Goal: Information Seeking & Learning: Check status

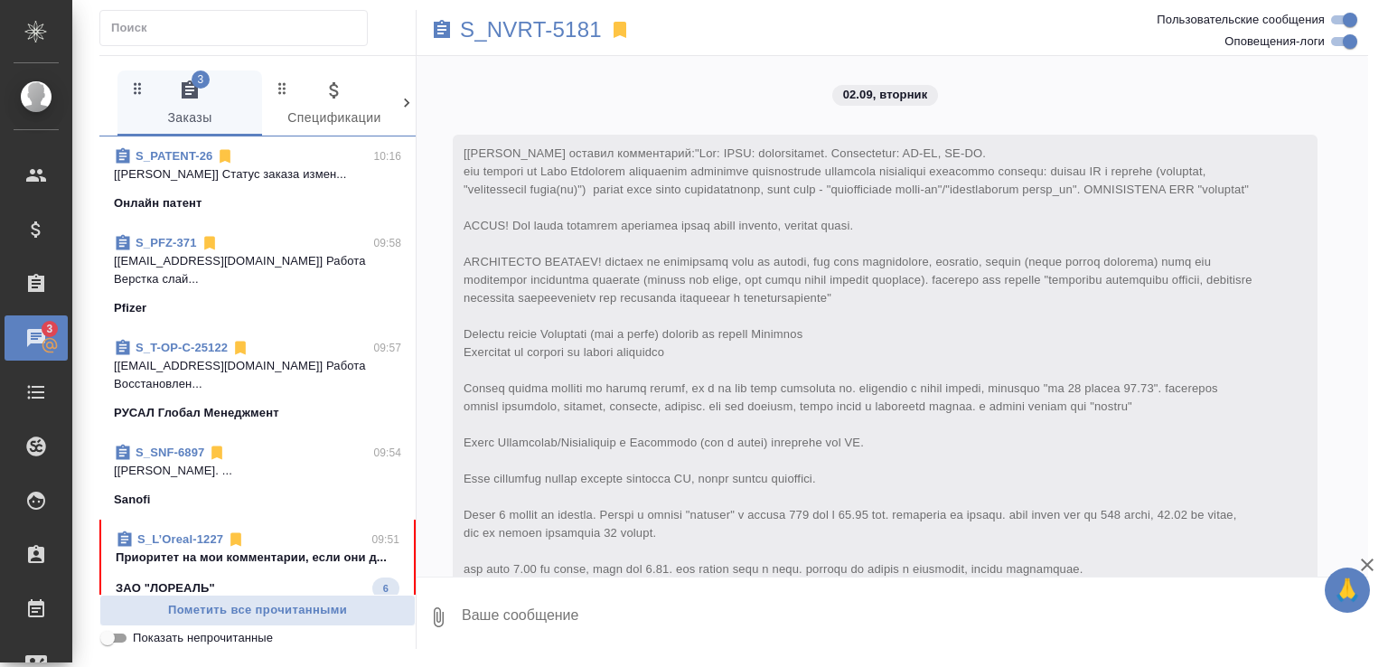
click at [252, 632] on span "Показать непрочитанные" at bounding box center [203, 638] width 140 height 18
click at [140, 632] on input "Показать непрочитанные" at bounding box center [107, 638] width 65 height 22
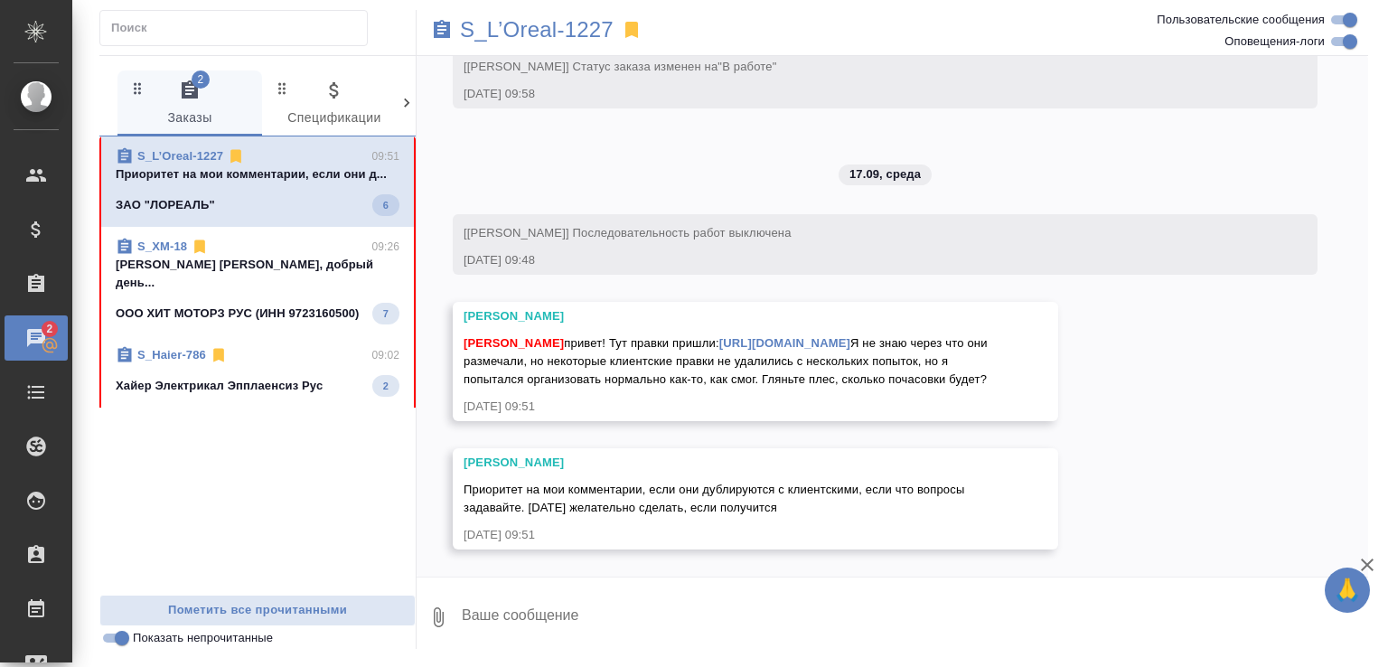
scroll to position [9200, 0]
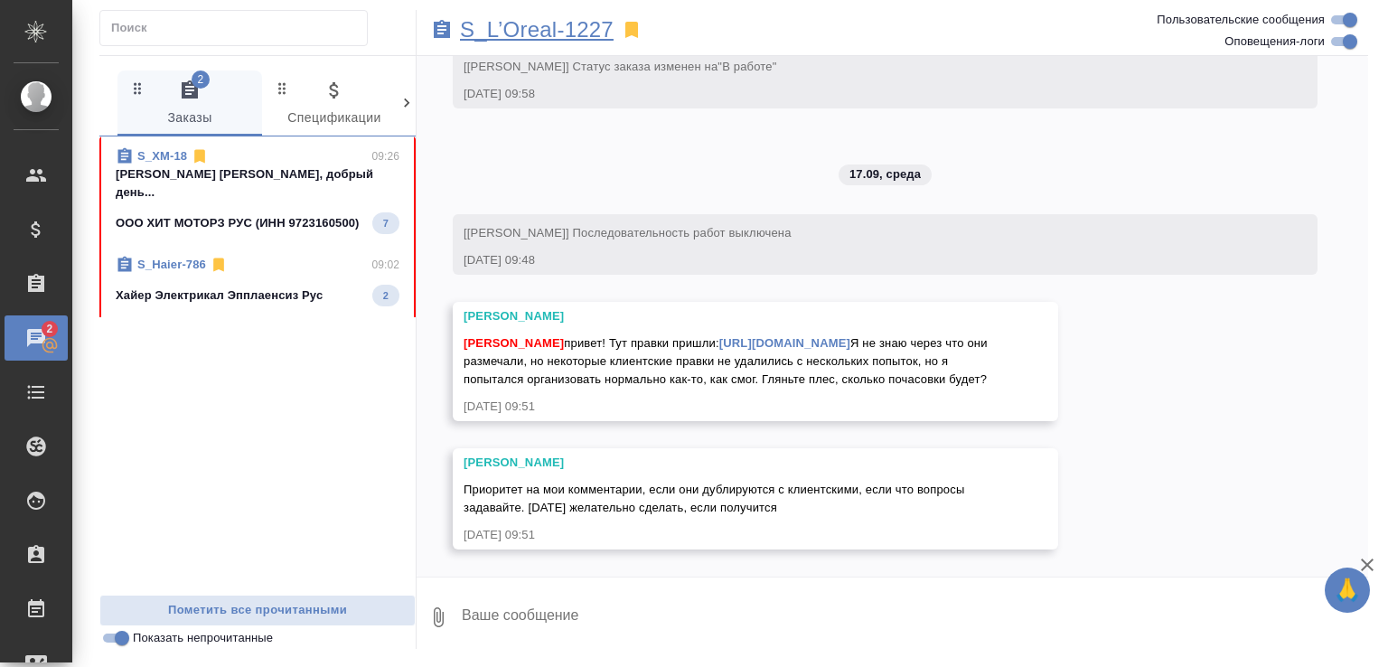
click at [531, 30] on p "S_L’Oreal-1227" at bounding box center [537, 30] width 154 height 18
click at [325, 162] on div "S_XM-18 09:26" at bounding box center [258, 156] width 284 height 18
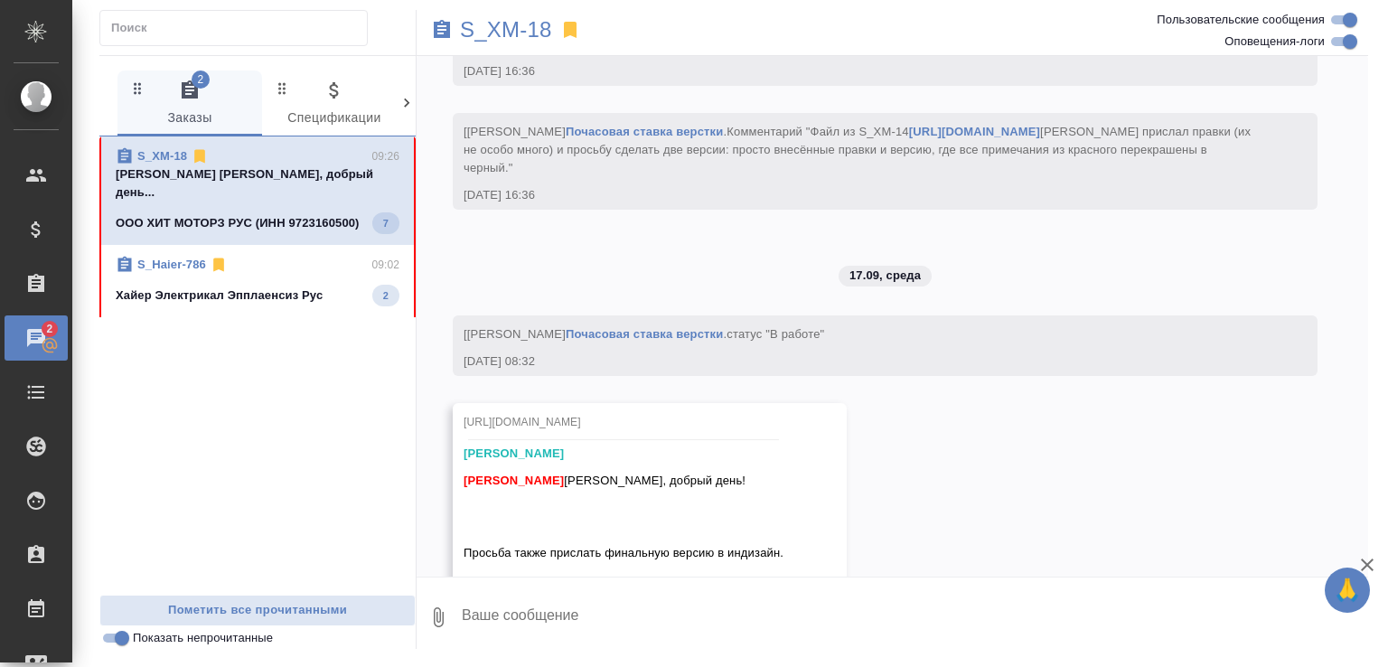
scroll to position [12537, 0]
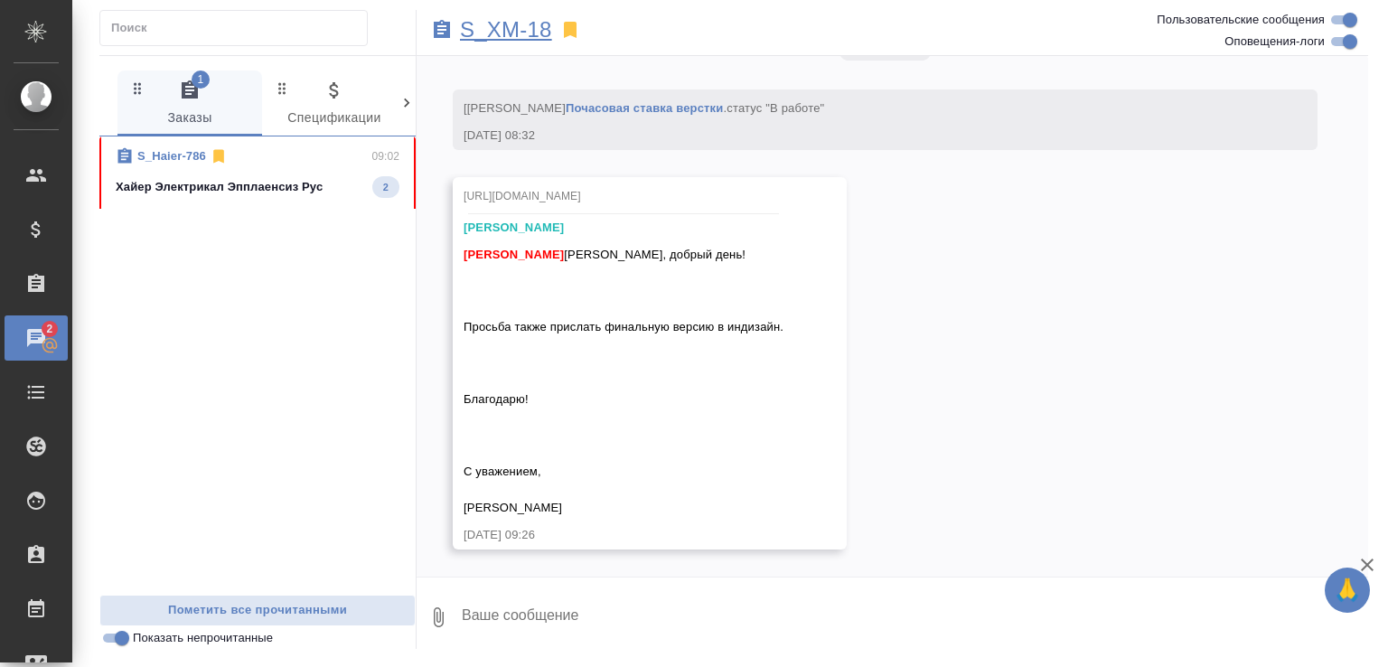
click at [499, 26] on p "S_XM-18" at bounding box center [506, 30] width 92 height 18
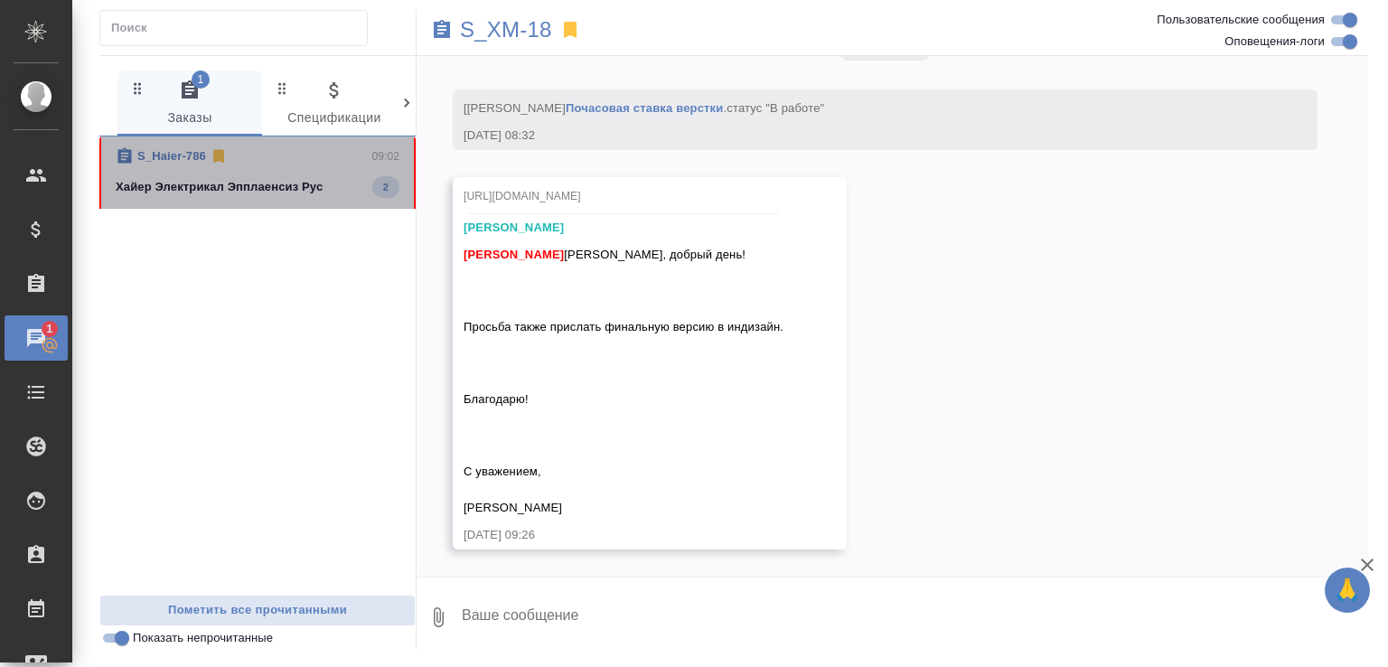
click at [287, 180] on p "Хайер Электрикал Эпплаенсиз Рус" at bounding box center [219, 187] width 207 height 18
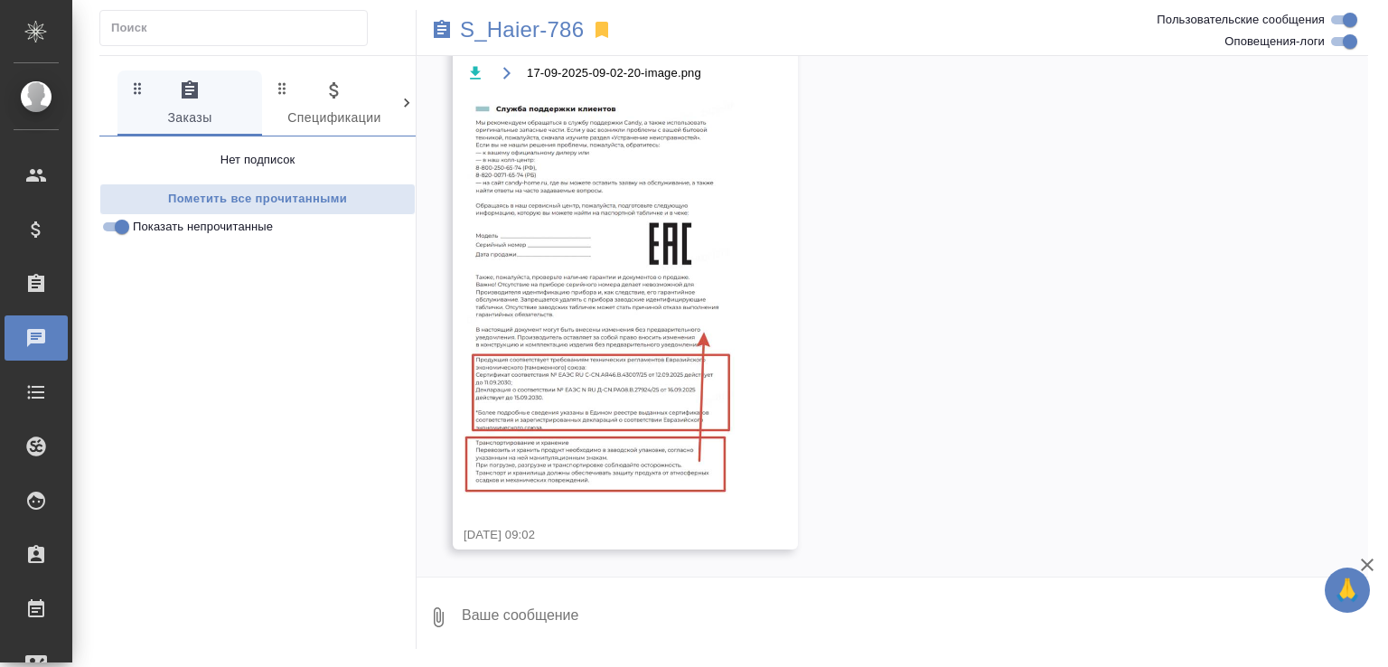
scroll to position [23593, 0]
click at [544, 33] on p "S_Haier-786" at bounding box center [522, 30] width 124 height 18
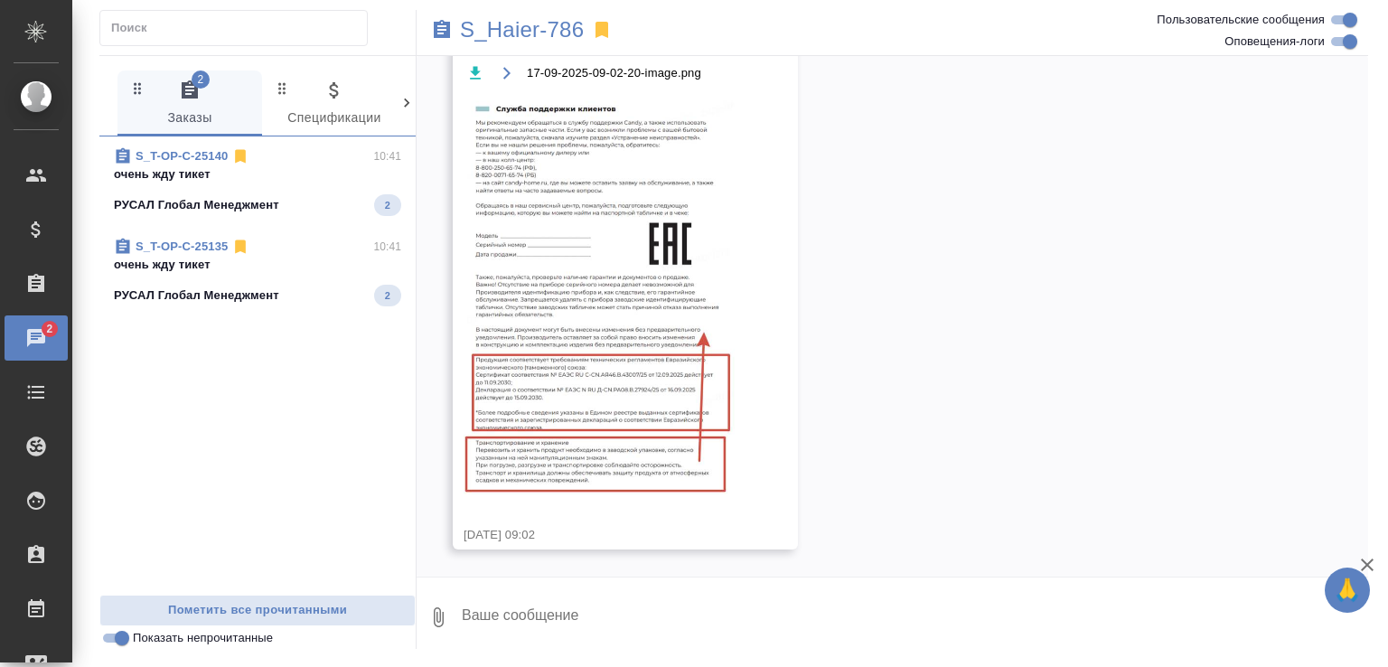
click at [298, 189] on span "S_T-OP-C-25140 10:41 очень жду тикет РУСАЛ Глобал Менеджмент 2" at bounding box center [257, 181] width 287 height 69
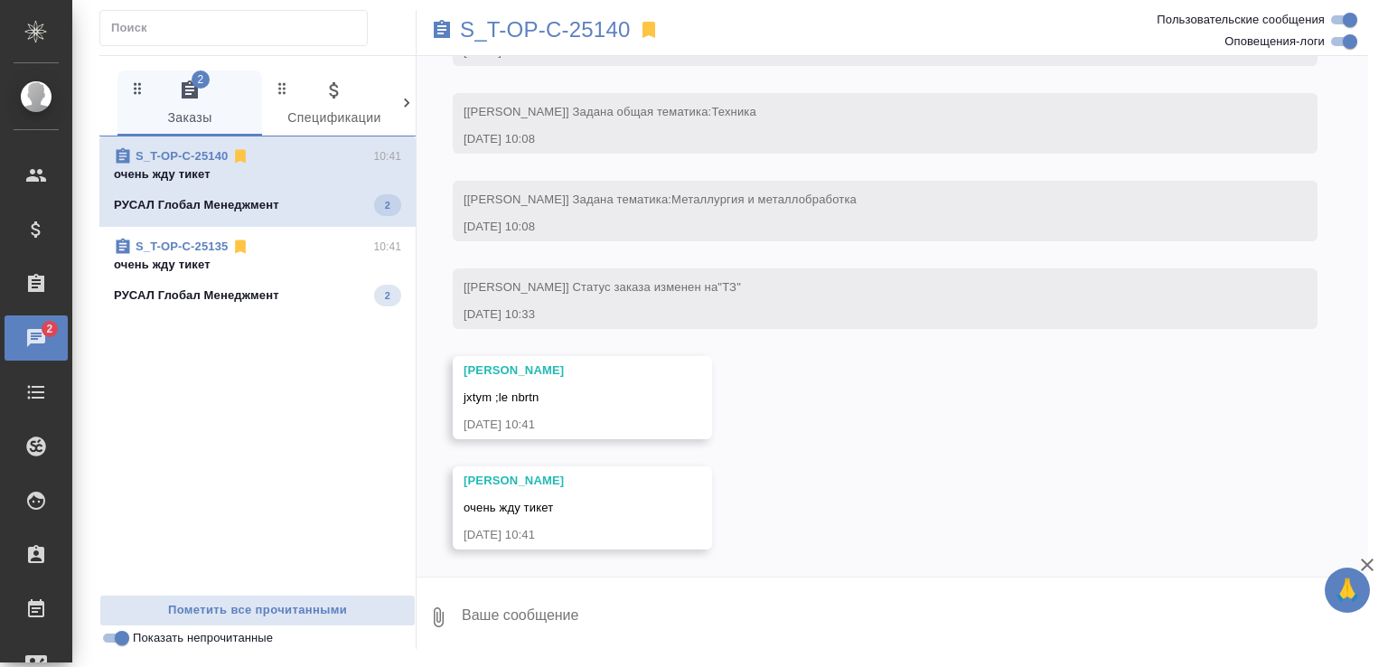
scroll to position [274, 0]
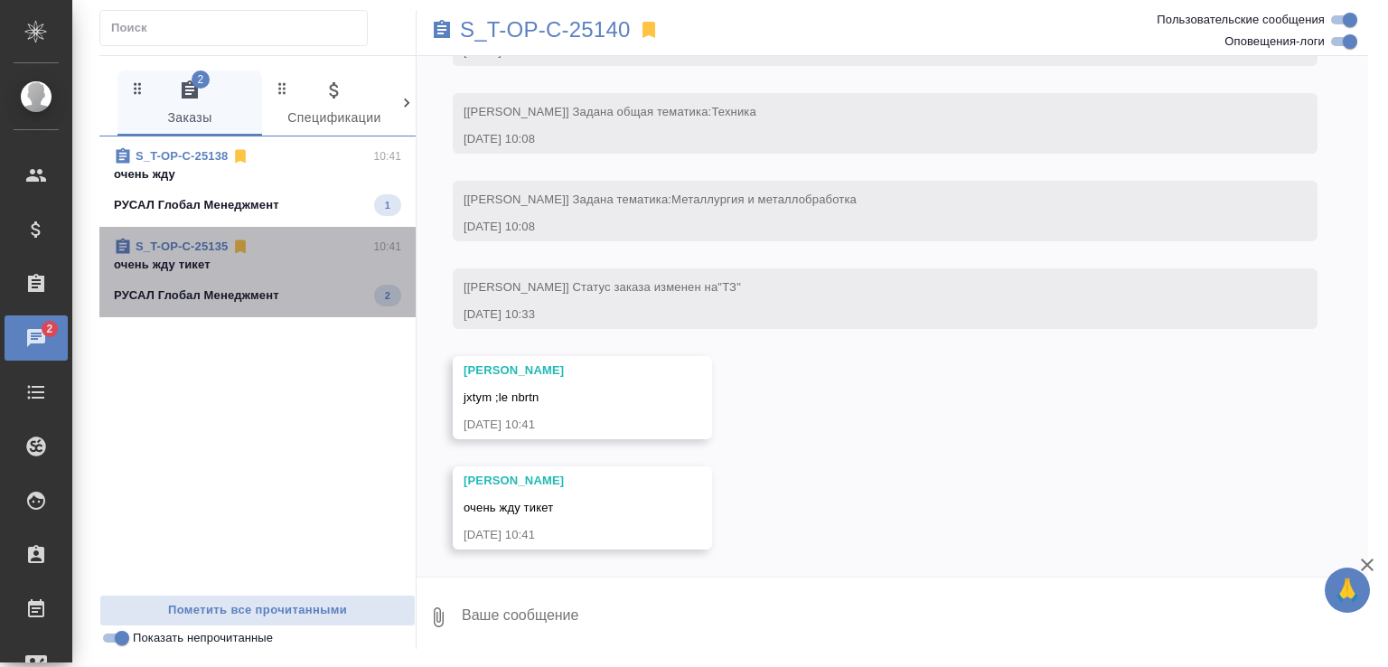
click at [315, 257] on p "очень жду тикет" at bounding box center [257, 265] width 287 height 18
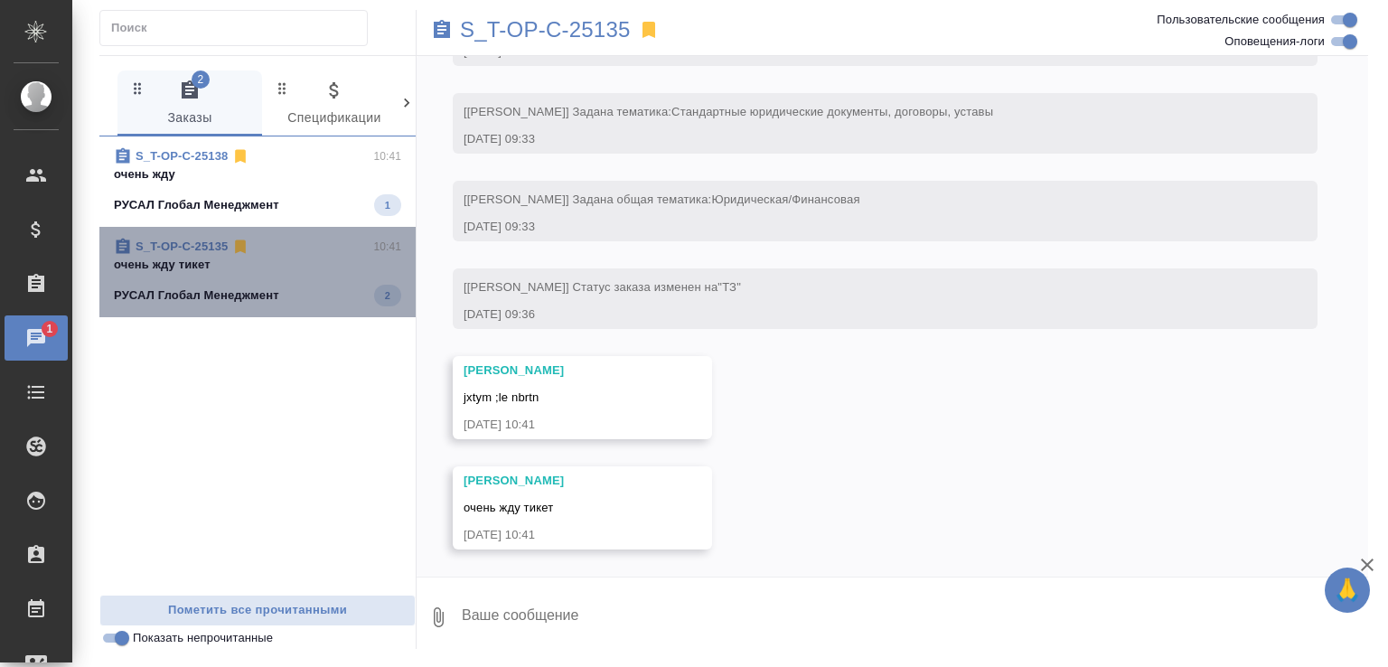
click at [306, 277] on span "S_T-OP-C-25135 10:41 очень жду тикет РУСАЛ Глобал Менеджмент 2" at bounding box center [257, 272] width 287 height 69
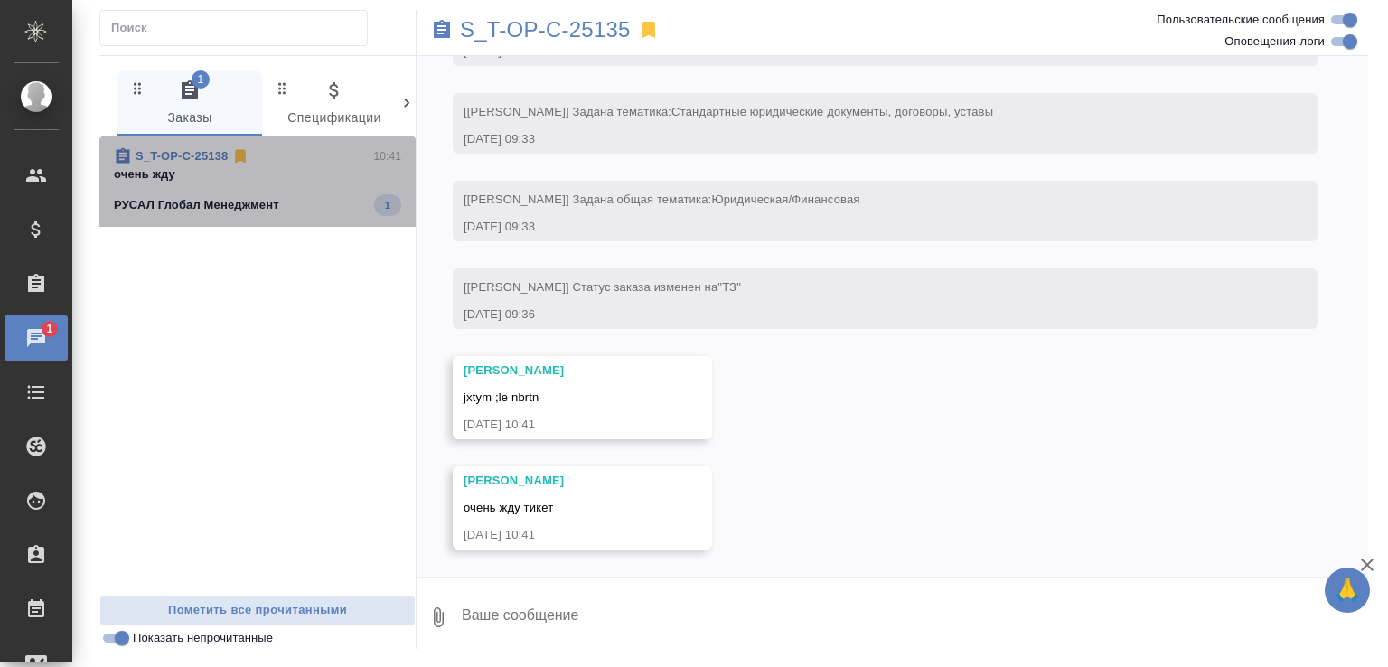
click at [324, 190] on span "S_T-OP-C-25138 10:41 очень жду РУСАЛ Глобал Менеджмент 1" at bounding box center [257, 181] width 287 height 69
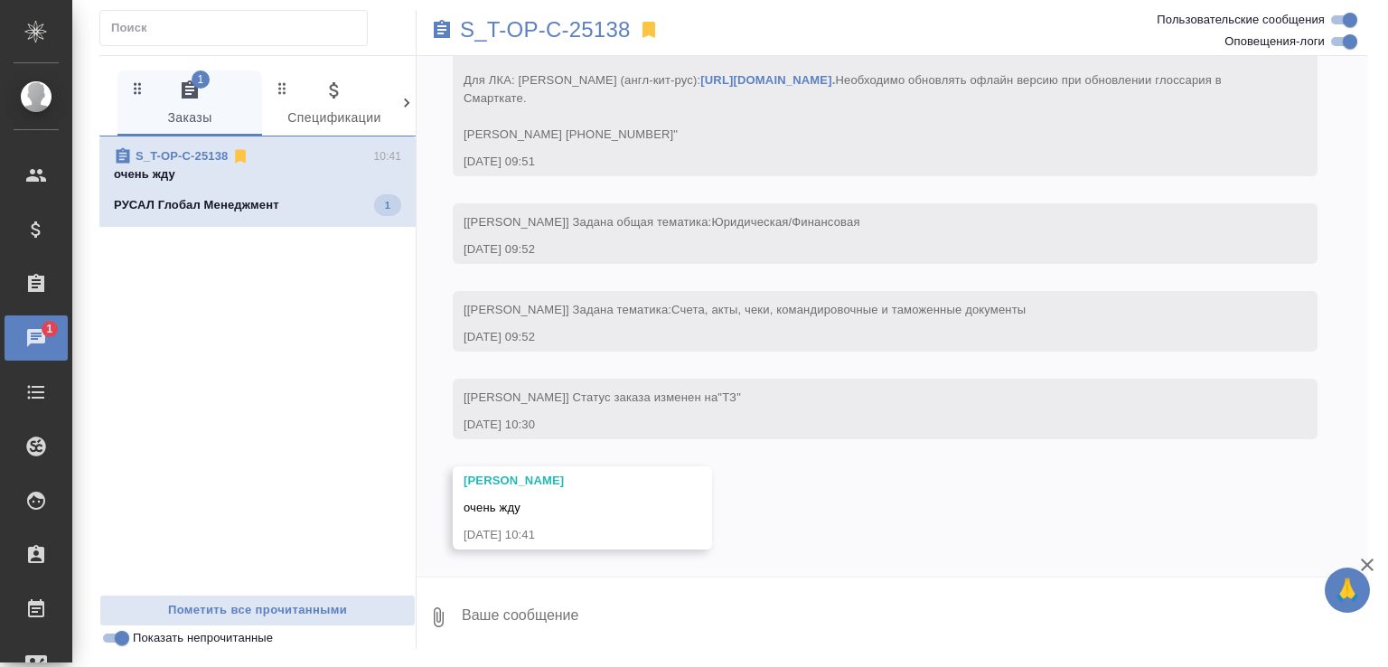
scroll to position [163, 0]
click at [324, 193] on span "S_T-OP-C-25138 10:41 очень жду РУСАЛ Глобал Менеджмент 1" at bounding box center [257, 181] width 287 height 69
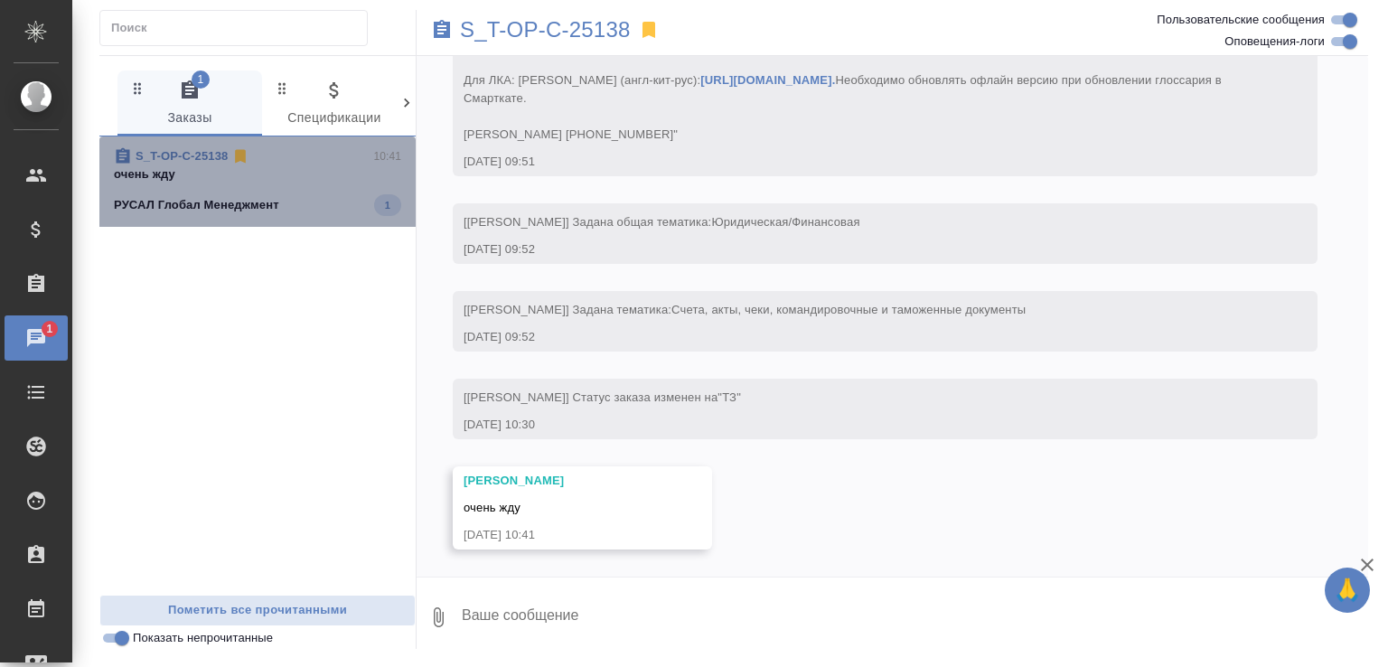
click at [324, 193] on span "S_T-OP-C-25138 10:41 очень жду РУСАЛ Глобал Менеджмент 1" at bounding box center [257, 181] width 287 height 69
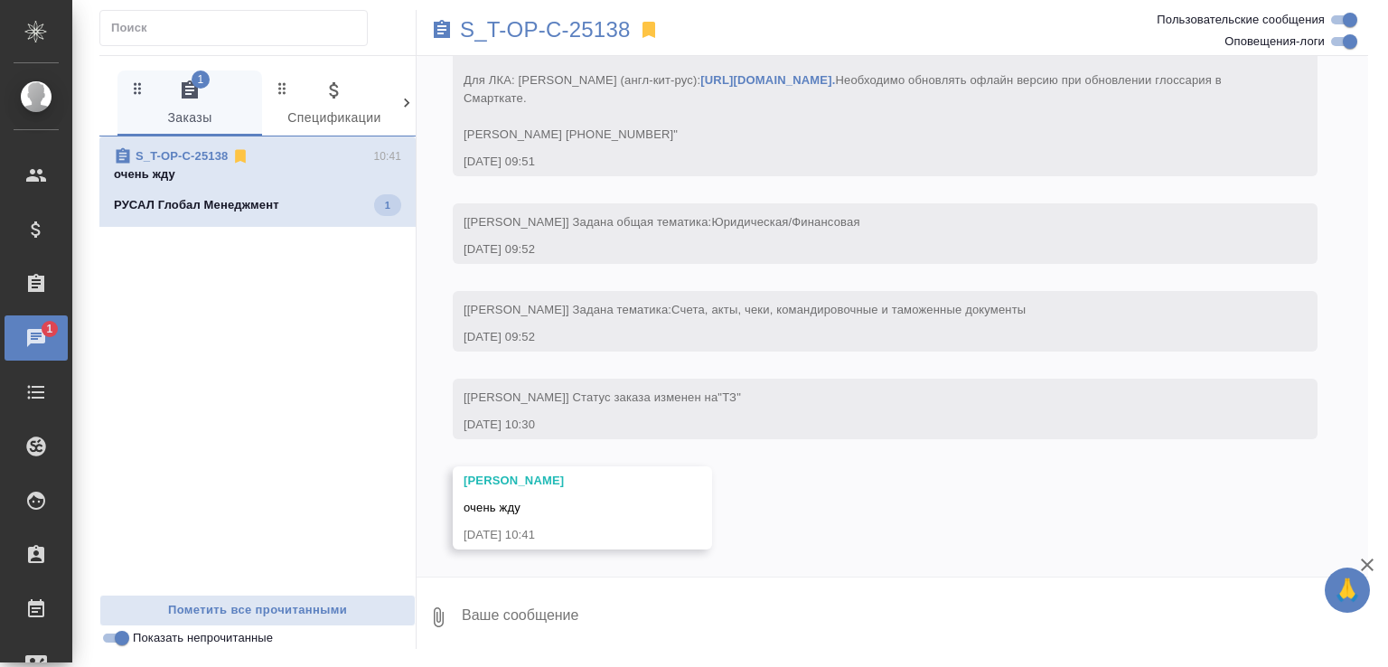
click at [324, 193] on span "S_T-OP-C-25138 10:41 очень жду РУСАЛ Глобал Менеджмент 1" at bounding box center [257, 181] width 287 height 69
click at [311, 196] on div "РУСАЛ Глобал Менеджмент 1" at bounding box center [257, 205] width 287 height 22
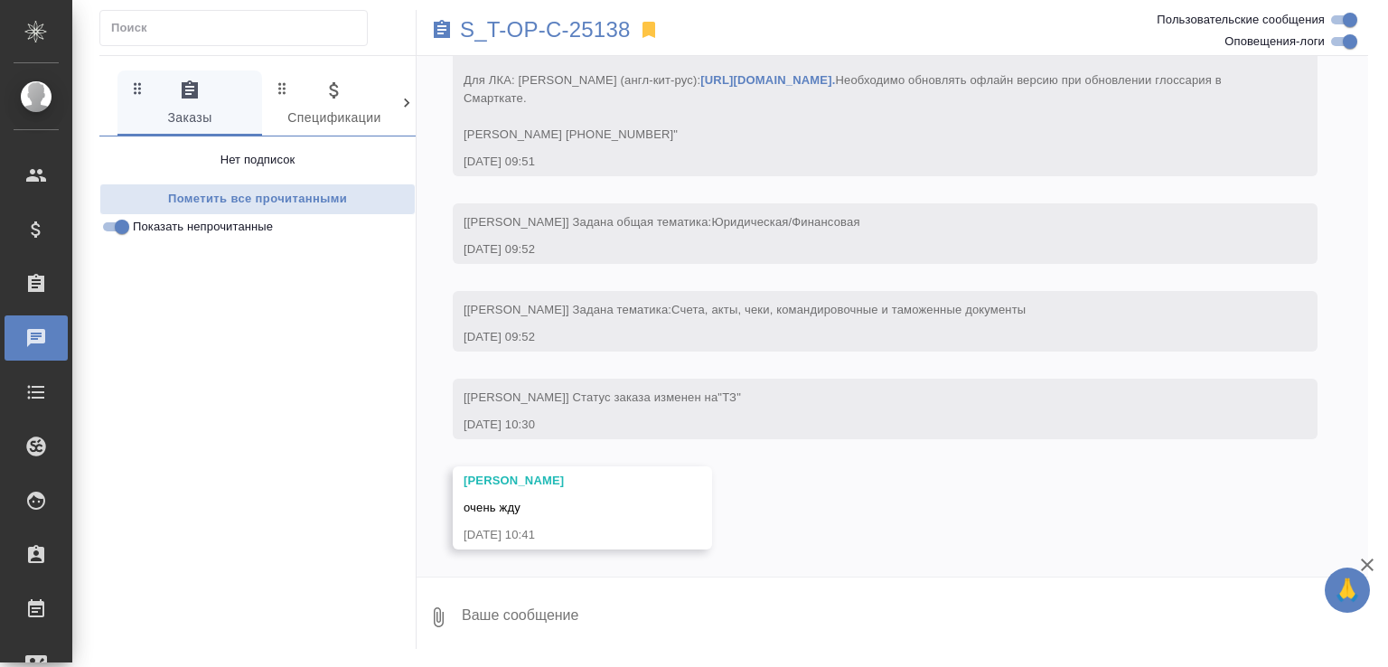
click at [305, 373] on div "Нет подписок Пометить все прочитанными Показать непрочитанные" at bounding box center [257, 392] width 316 height 512
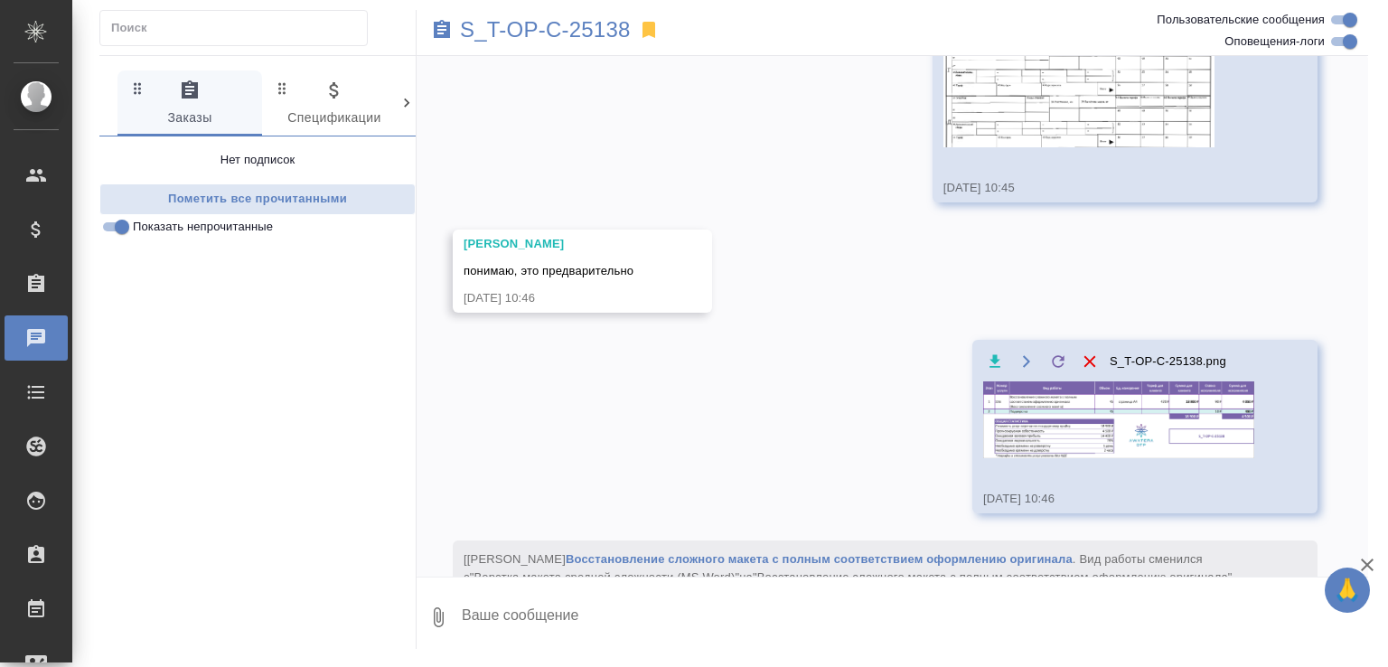
scroll to position [2284, 0]
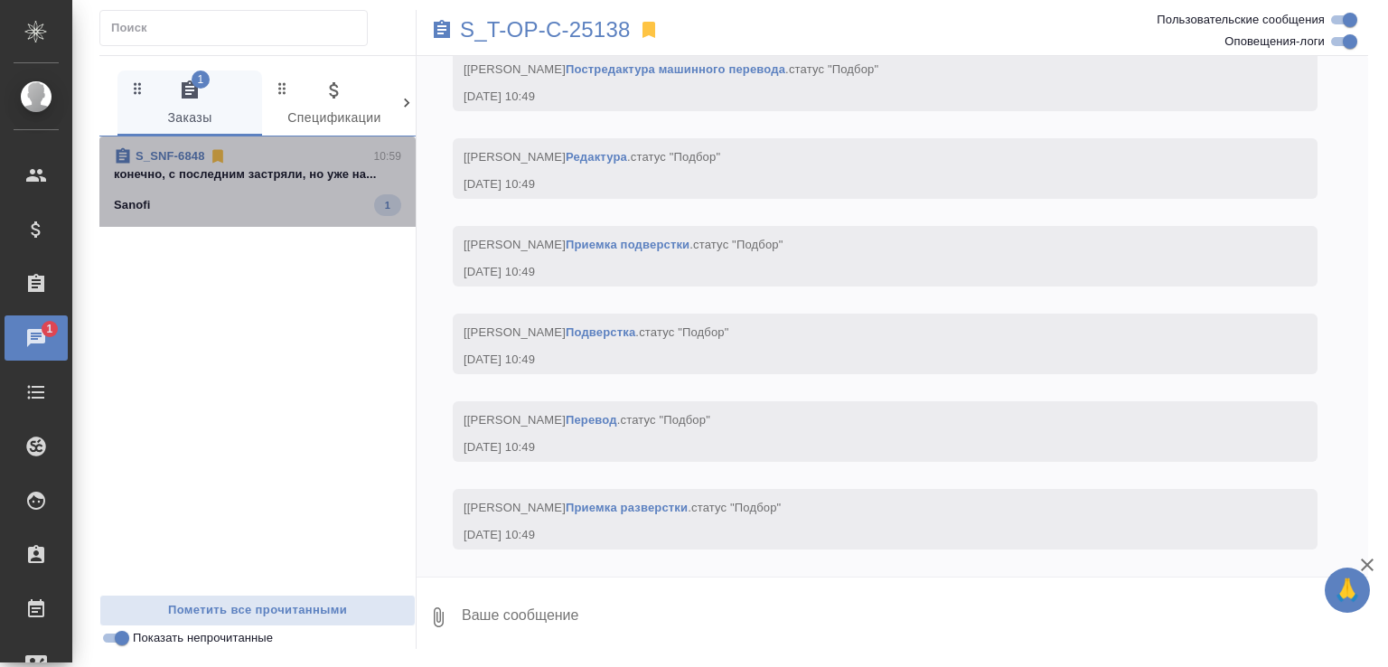
click at [302, 203] on div "Sanofi 1" at bounding box center [257, 205] width 287 height 22
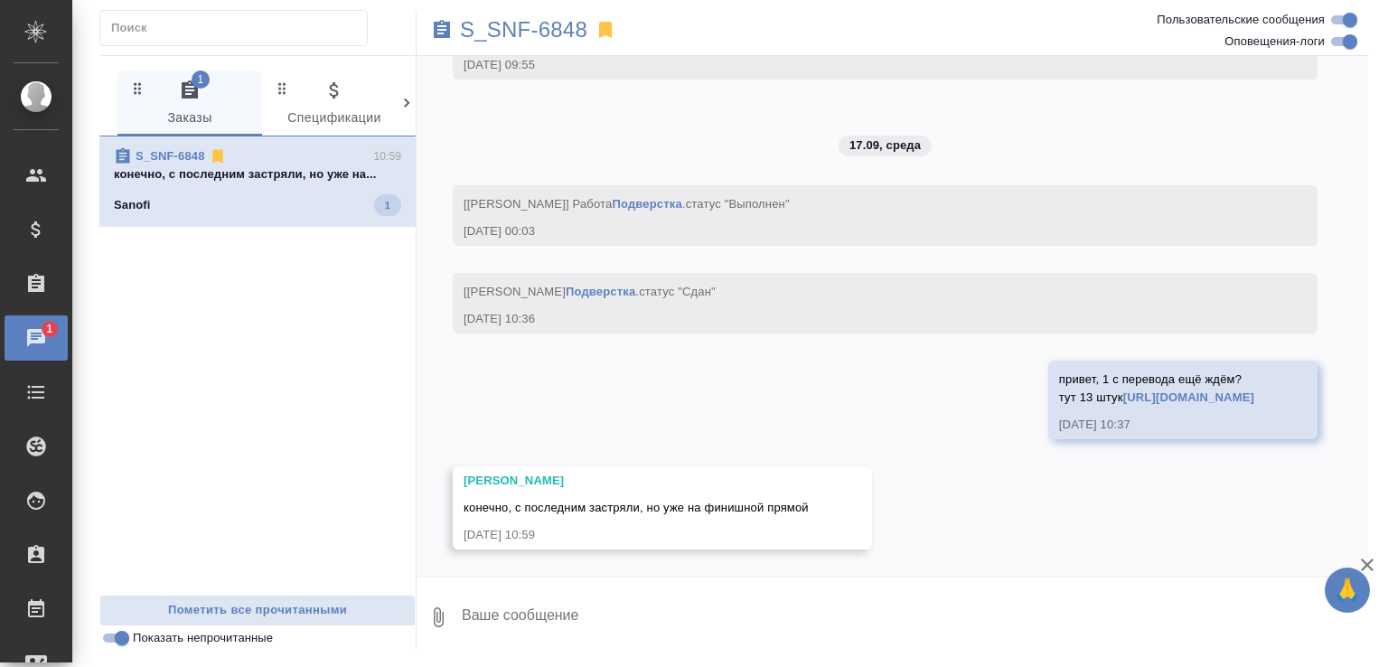
scroll to position [14560, 0]
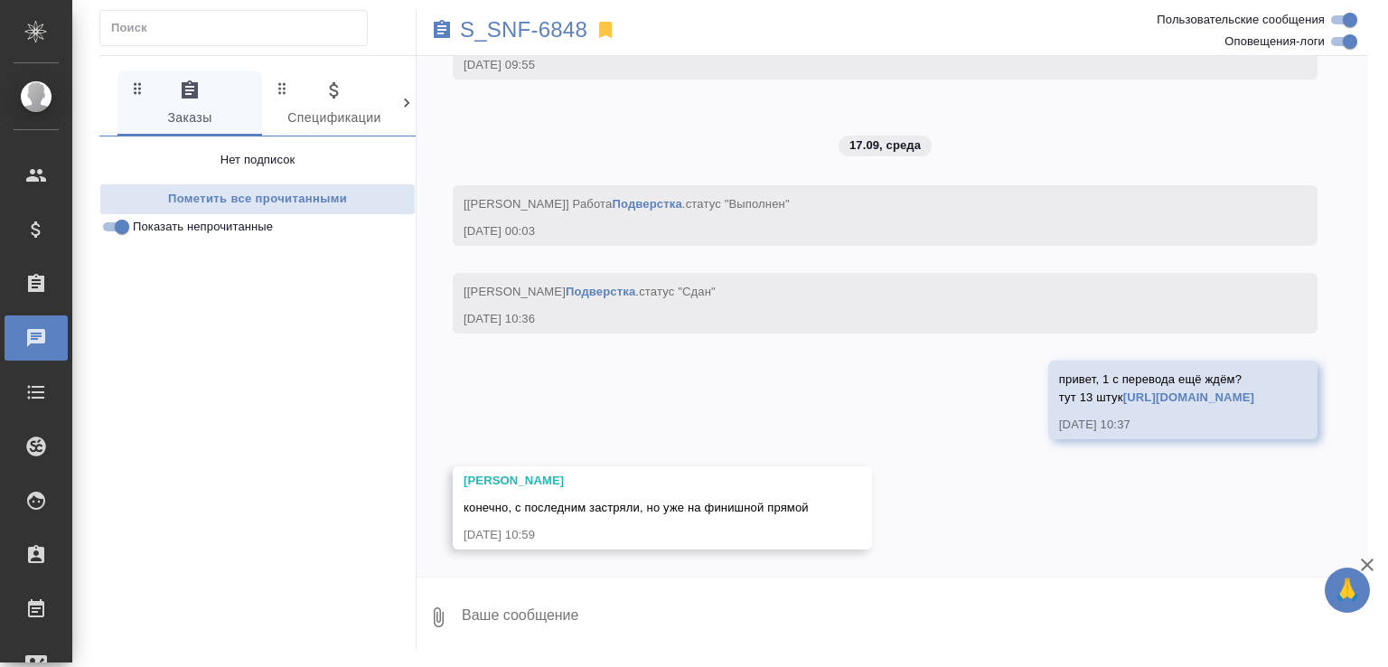
click at [586, 630] on textarea at bounding box center [914, 617] width 908 height 61
type textarea "ага, ждём на низком старте"
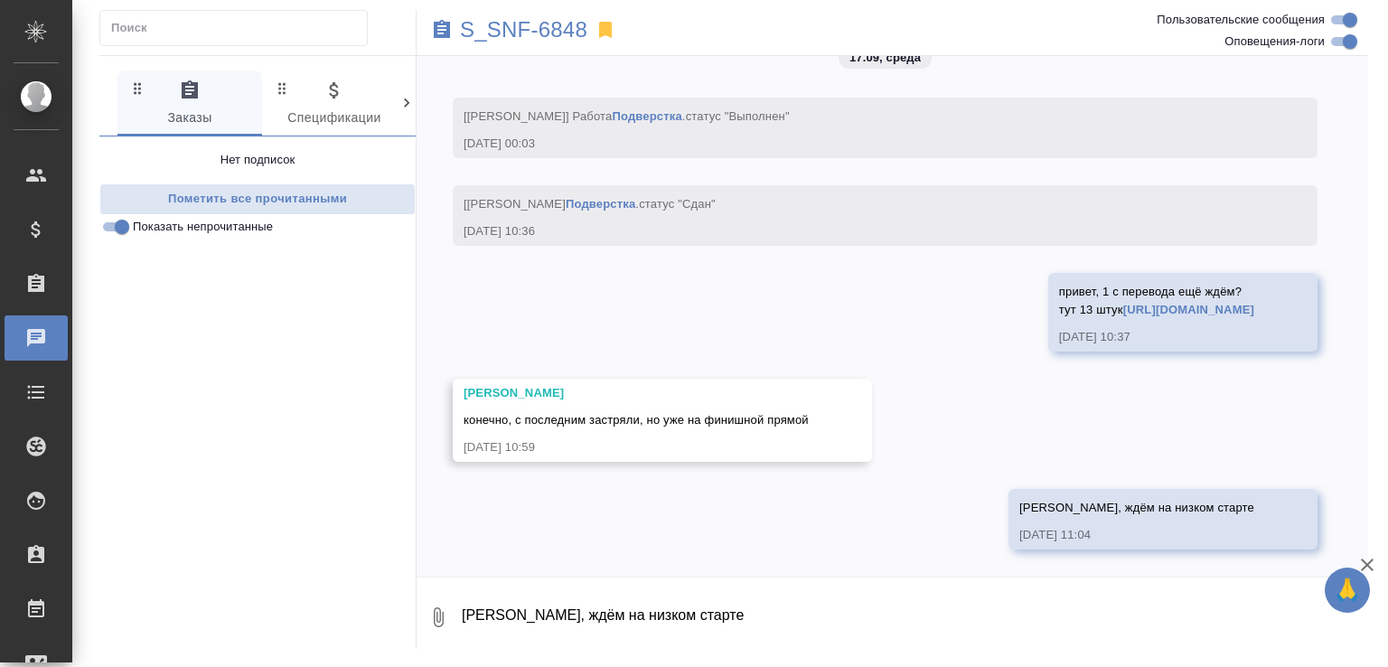
scroll to position [14649, 0]
click at [1370, 561] on icon "button" at bounding box center [1367, 565] width 13 height 13
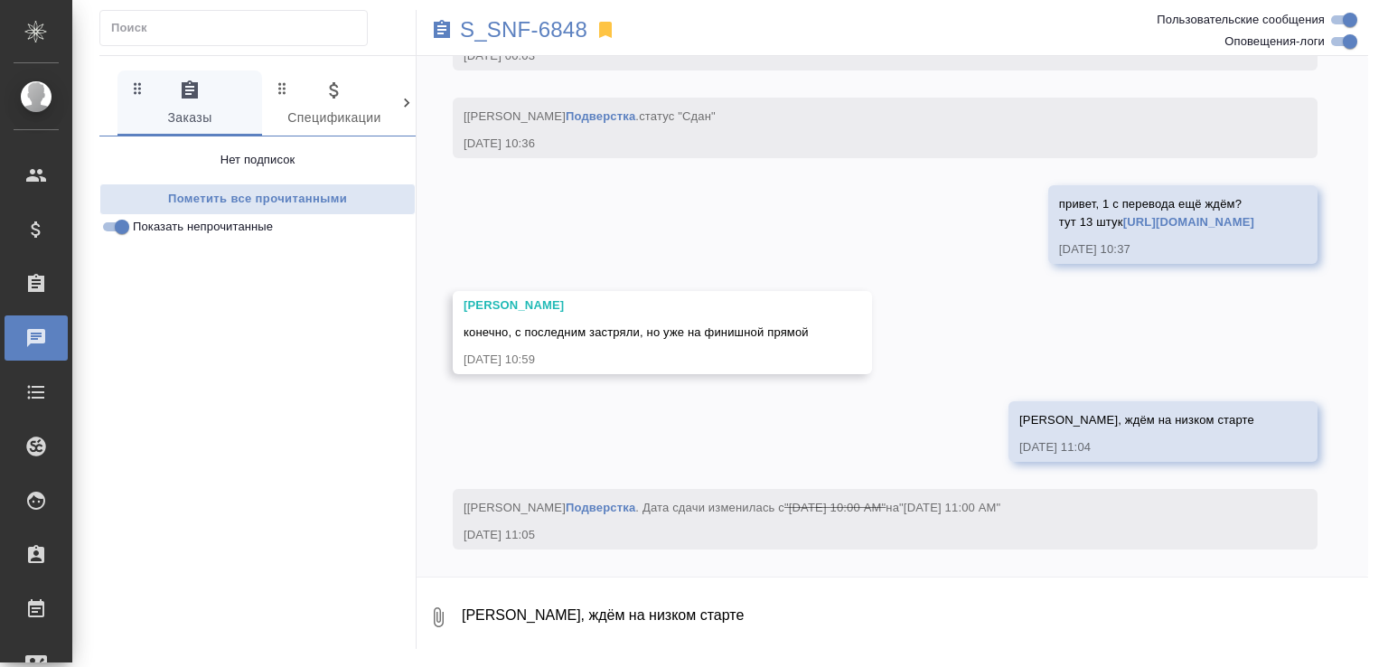
scroll to position [14737, 0]
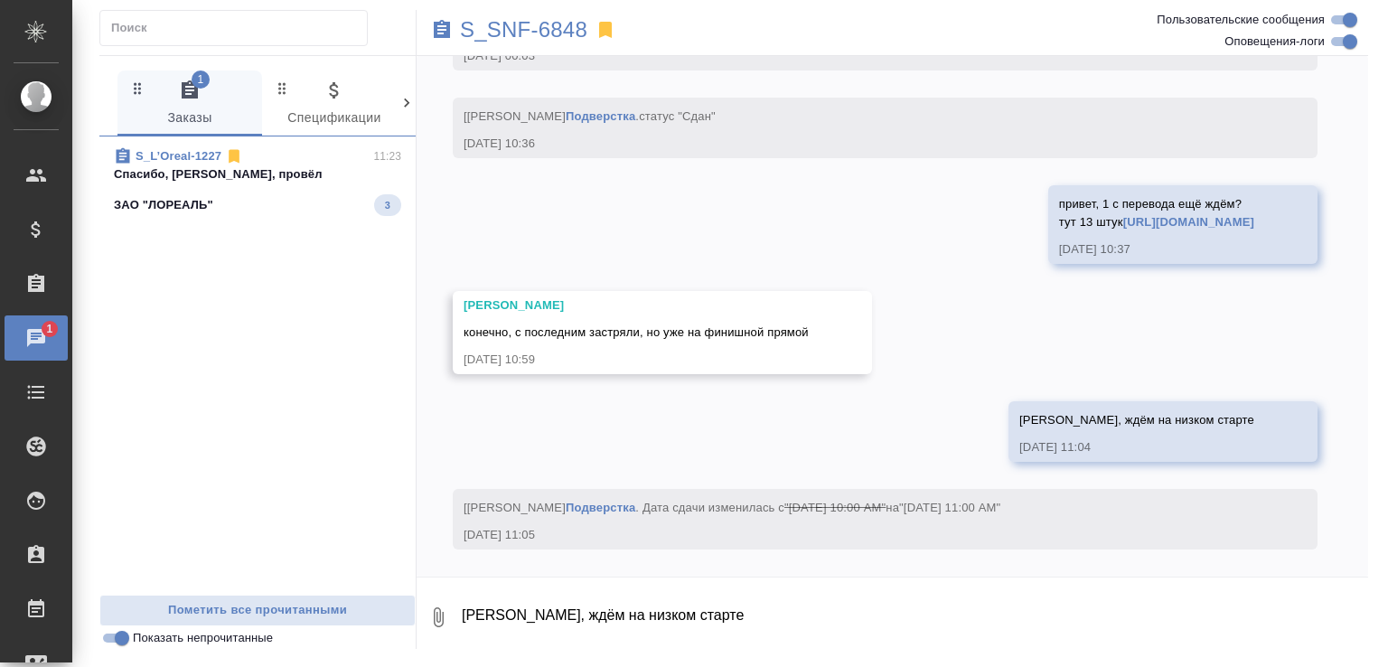
click at [278, 197] on div "ЗАО "ЛОРЕАЛЬ" 3" at bounding box center [257, 205] width 287 height 22
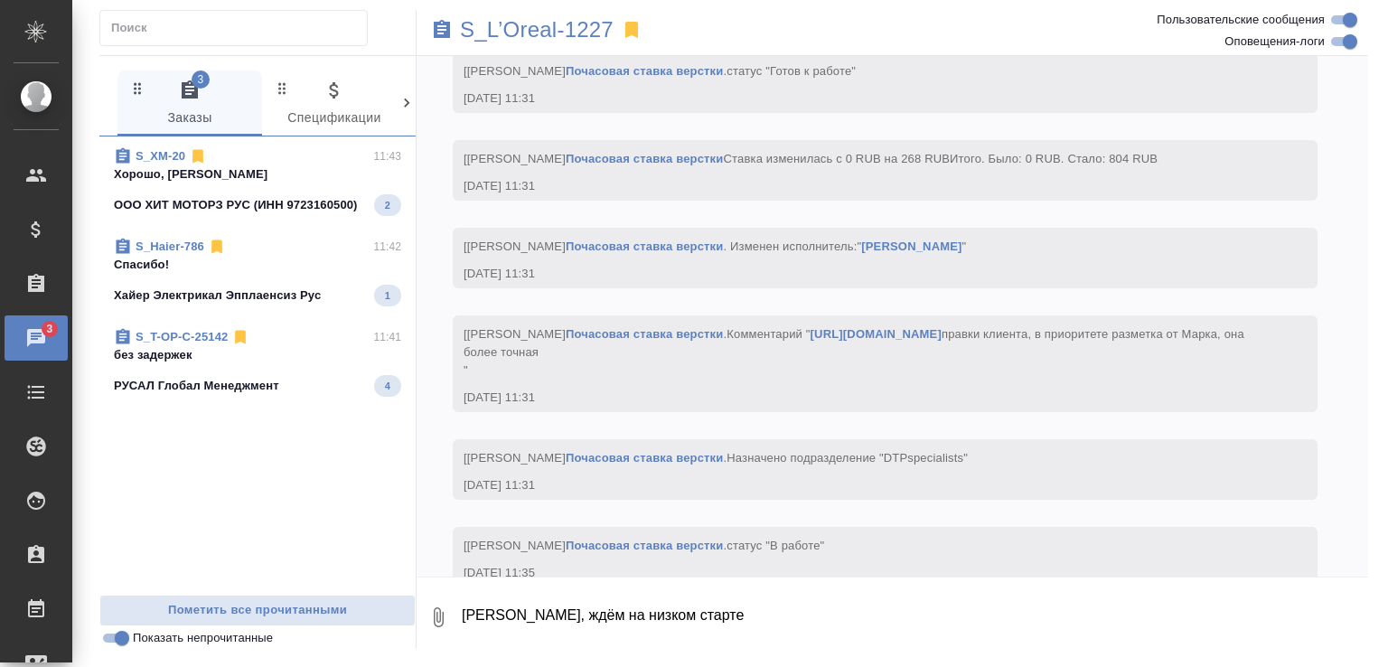
scroll to position [10452, 0]
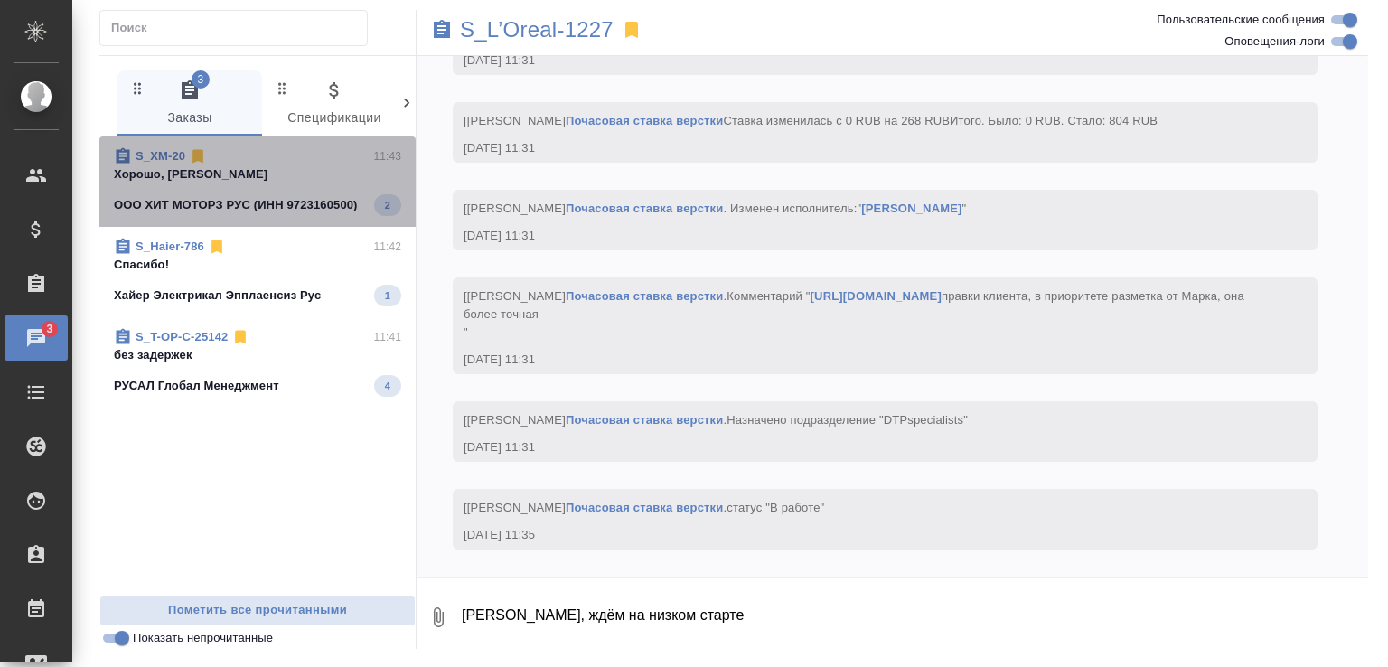
click at [288, 189] on span "S_XM-20 11:43 Хорошо, Катя ООО ХИТ МОТОРЗ РУС (ИНН 9723160500) 2" at bounding box center [257, 181] width 287 height 69
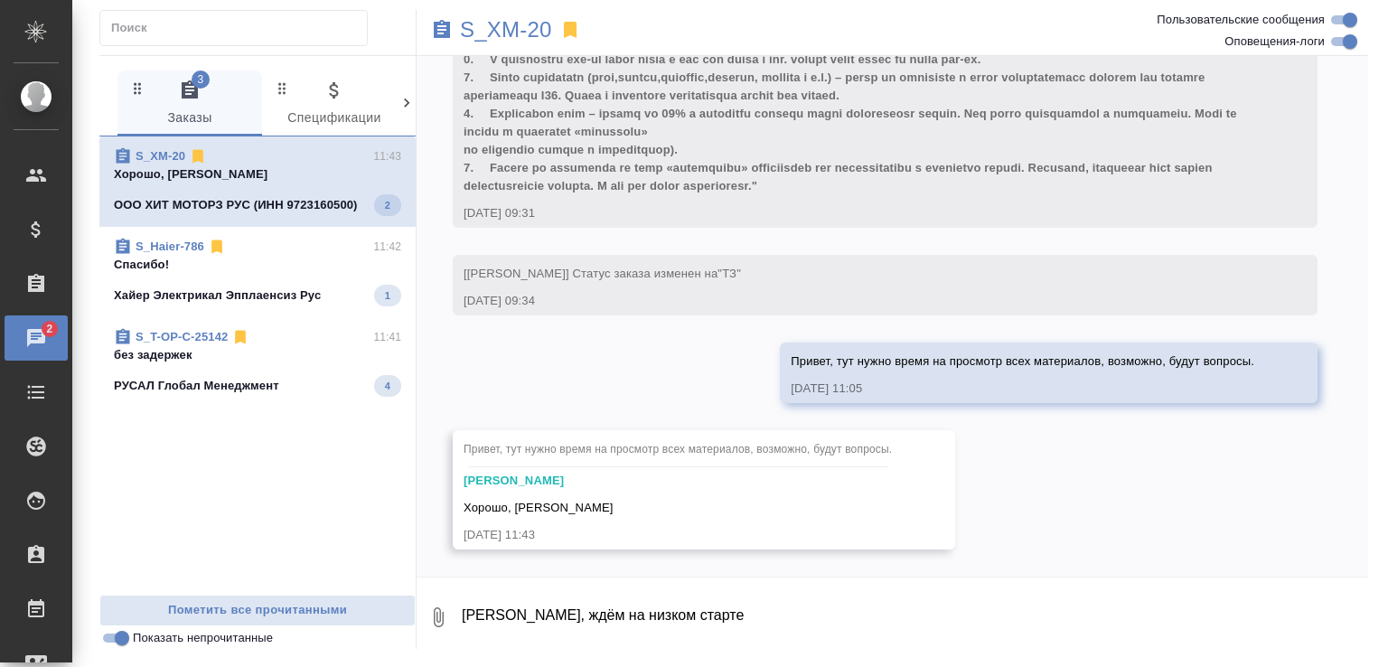
scroll to position [1349, 0]
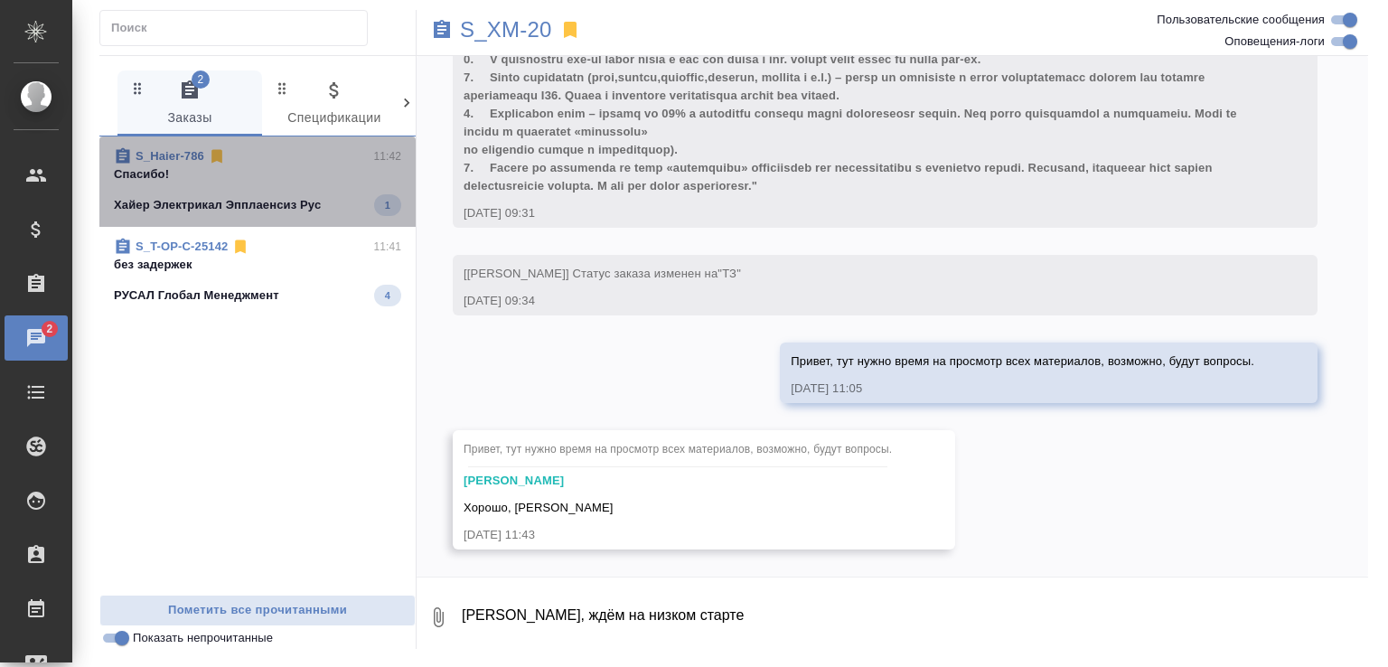
click at [288, 189] on span "S_Haier-786 11:42 Спасибо! Хайер Электрикал Эпплаенсиз Рус 1" at bounding box center [257, 181] width 287 height 69
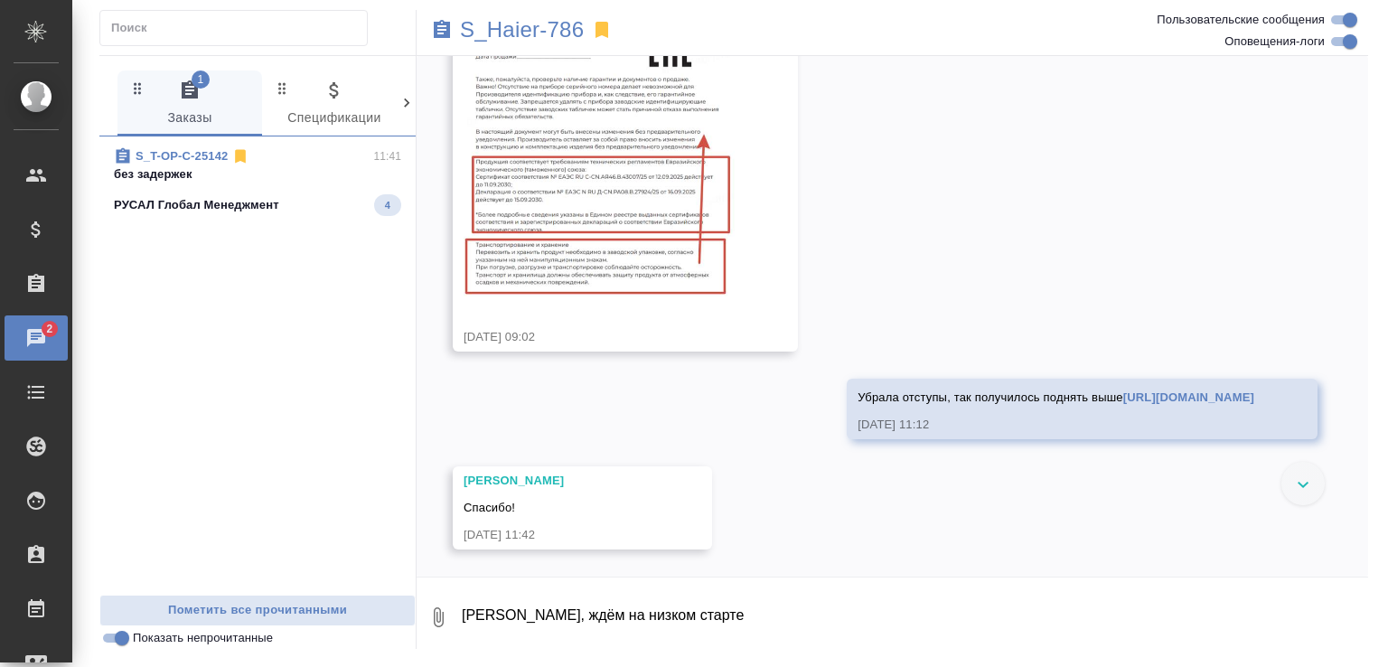
scroll to position [23424, 0]
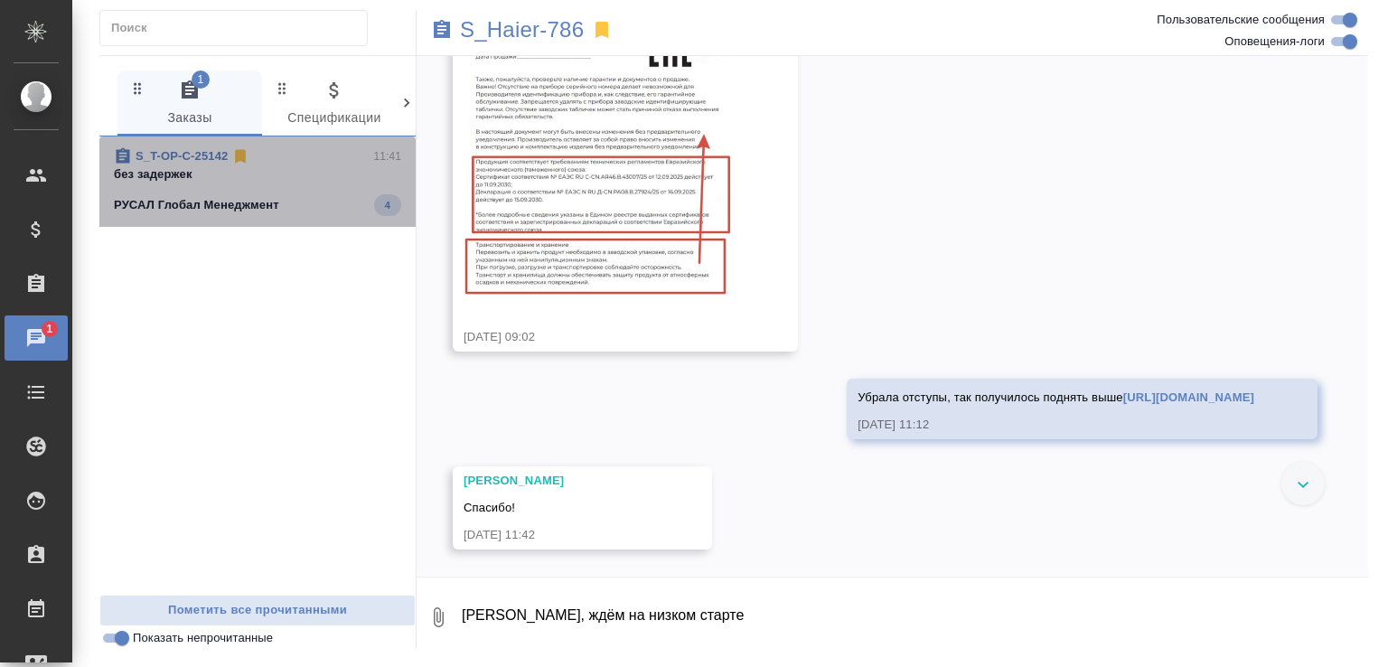
click at [288, 189] on span "S_T-OP-C-25142 11:41 без задержек РУСАЛ Глобал Менеджмент 4" at bounding box center [257, 181] width 287 height 69
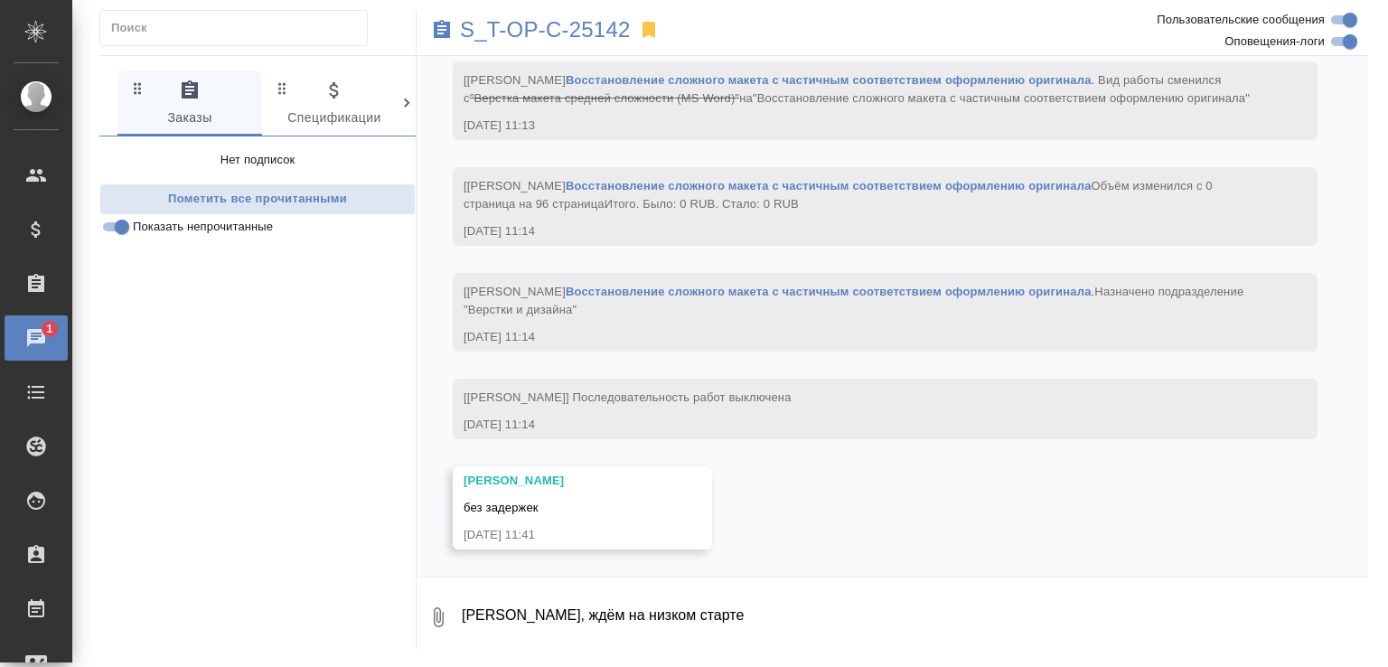
scroll to position [2073, 0]
click at [718, 294] on link "Восстановление сложного макета с частичным соответствием оформлению оригинала" at bounding box center [829, 292] width 526 height 14
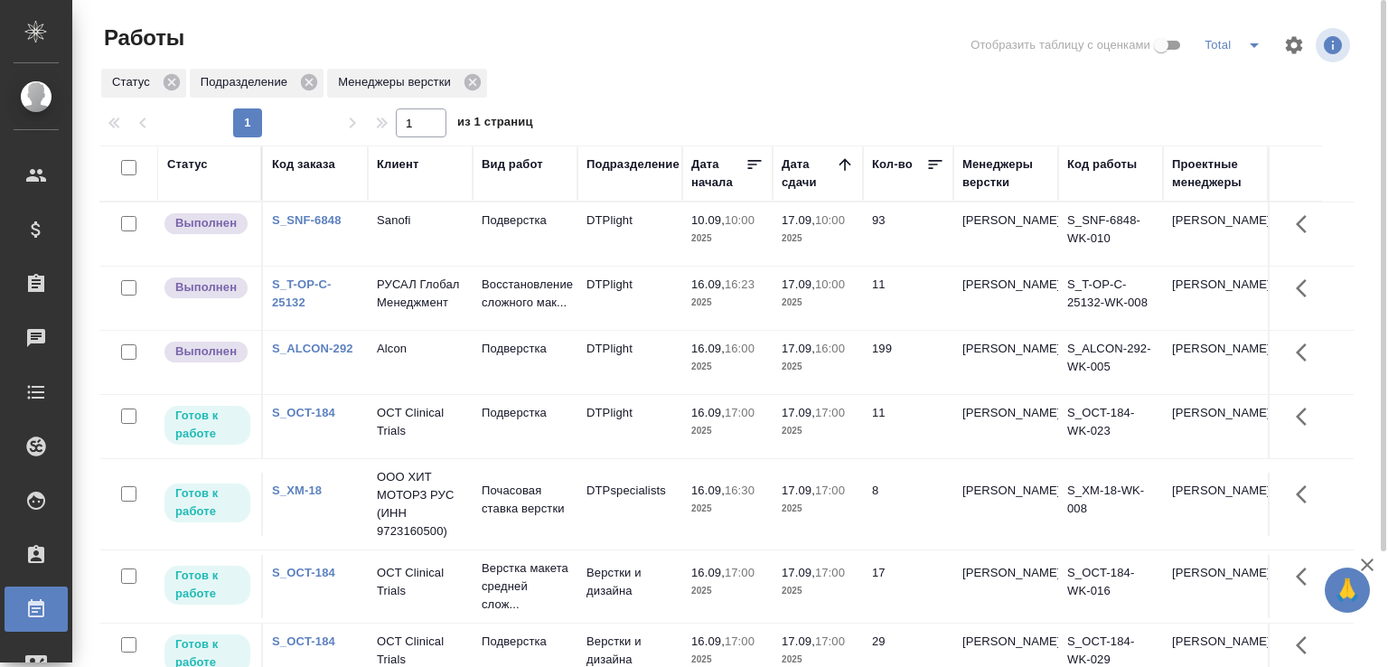
click at [701, 221] on p "10.09," at bounding box center [707, 220] width 33 height 14
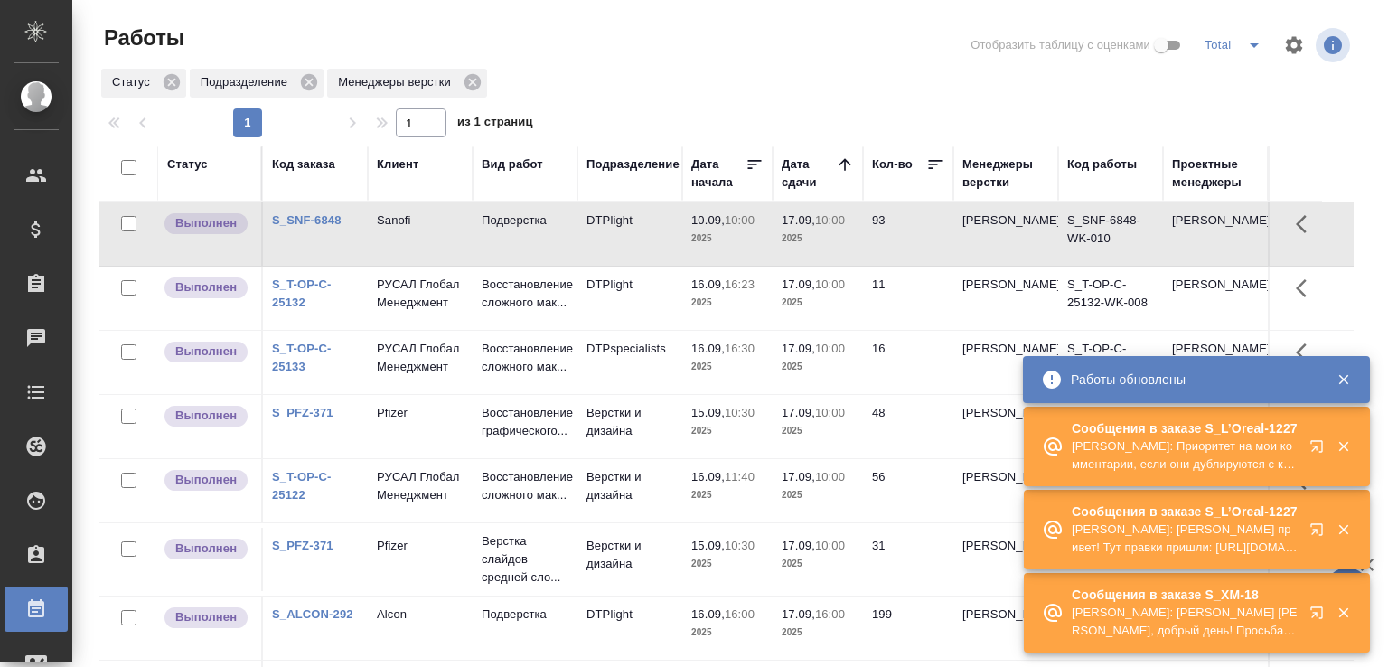
click at [1346, 438] on icon "button" at bounding box center [1344, 446] width 16 height 16
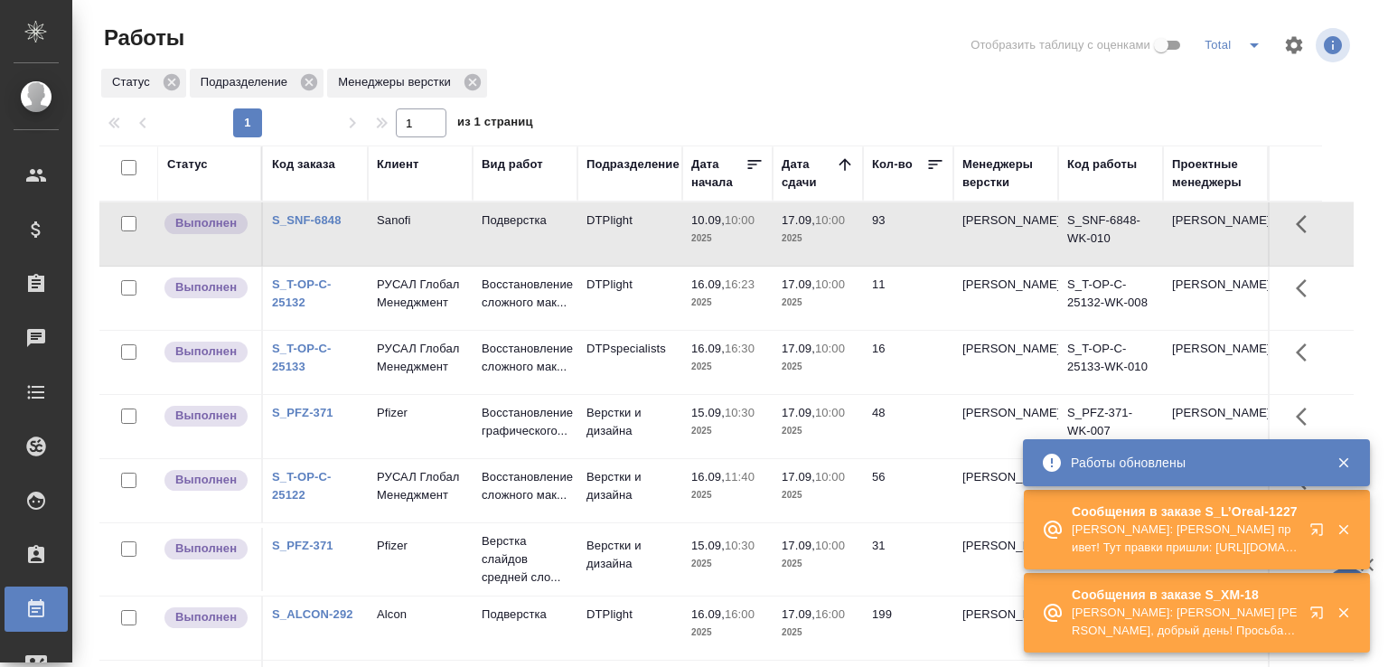
drag, startPoint x: 1349, startPoint y: 518, endPoint x: 1349, endPoint y: 575, distance: 57.0
click at [1349, 522] on icon "button" at bounding box center [1344, 530] width 16 height 16
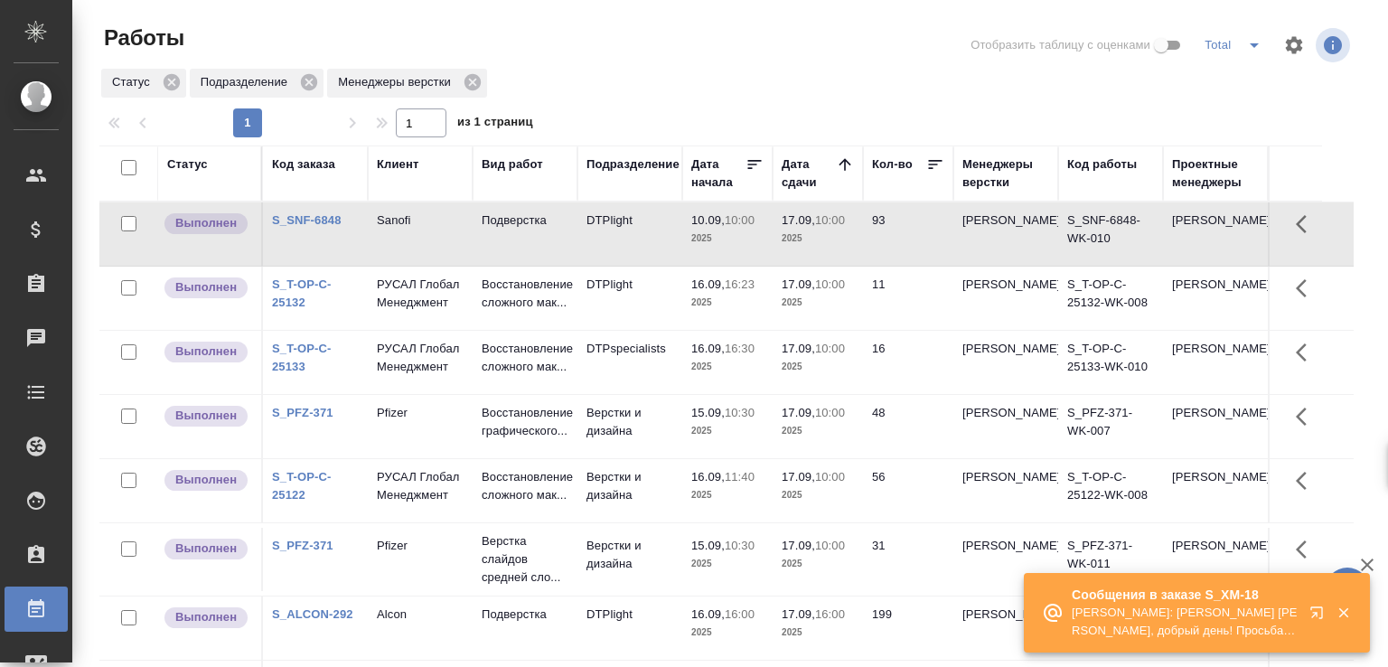
click at [1341, 611] on icon "button" at bounding box center [1344, 613] width 10 height 10
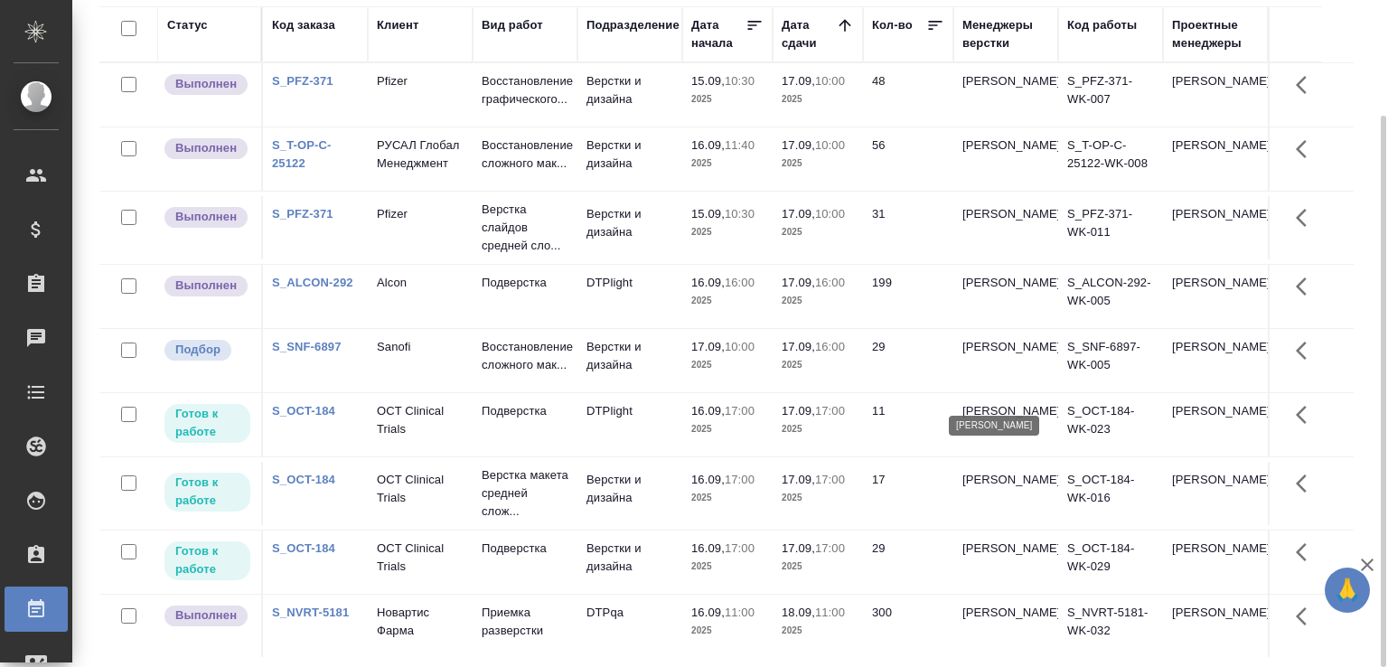
scroll to position [1, 0]
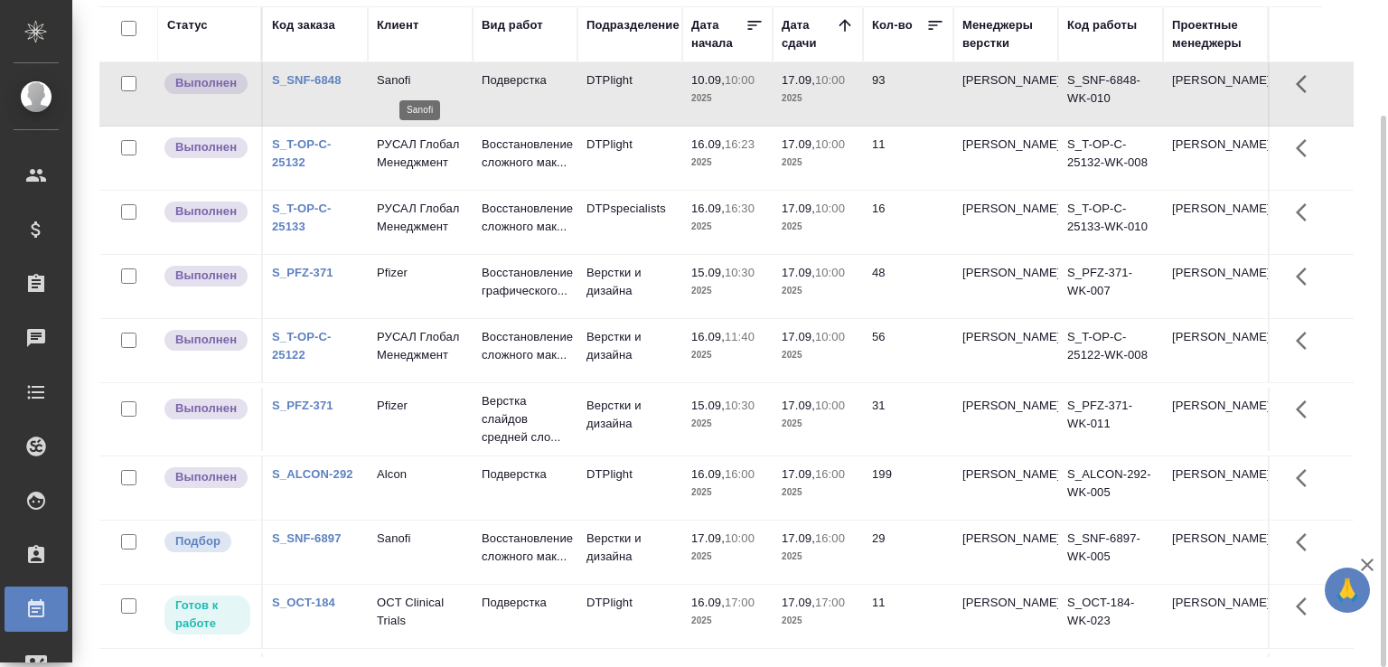
click at [401, 78] on p "Sanofi" at bounding box center [420, 80] width 87 height 18
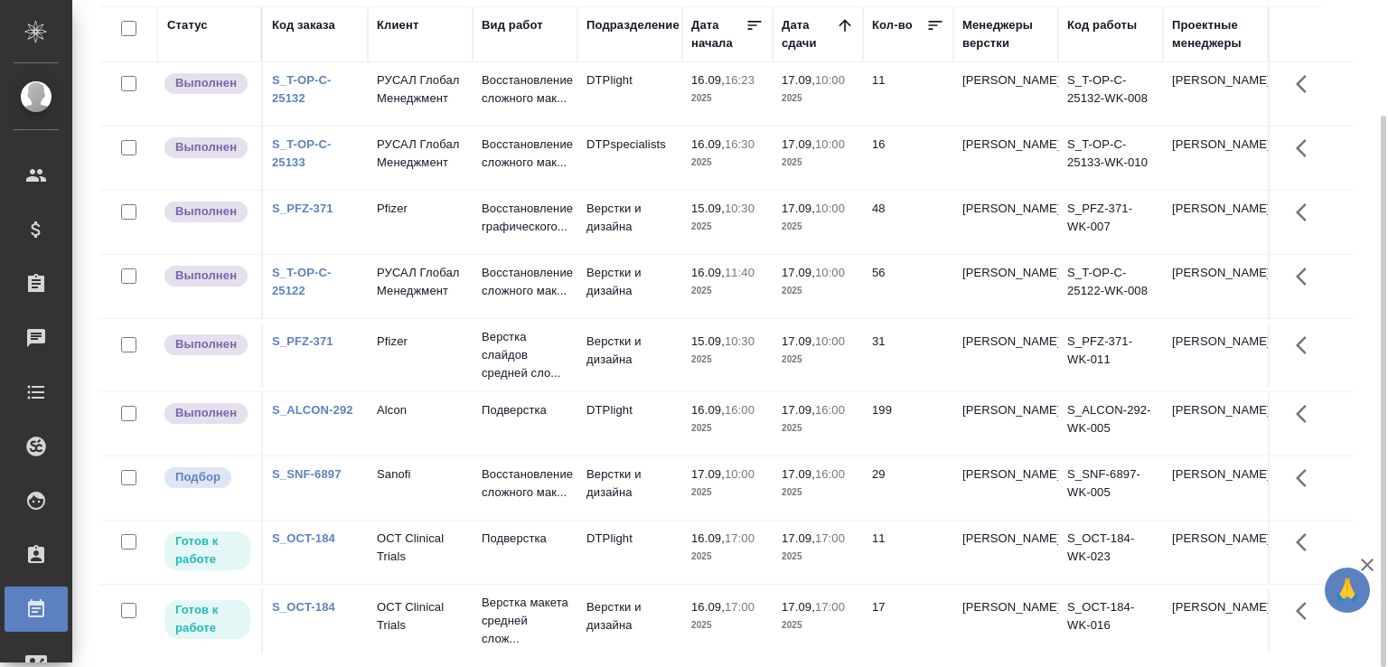
click at [478, 118] on td "Восстановление сложного мак..." at bounding box center [525, 93] width 105 height 63
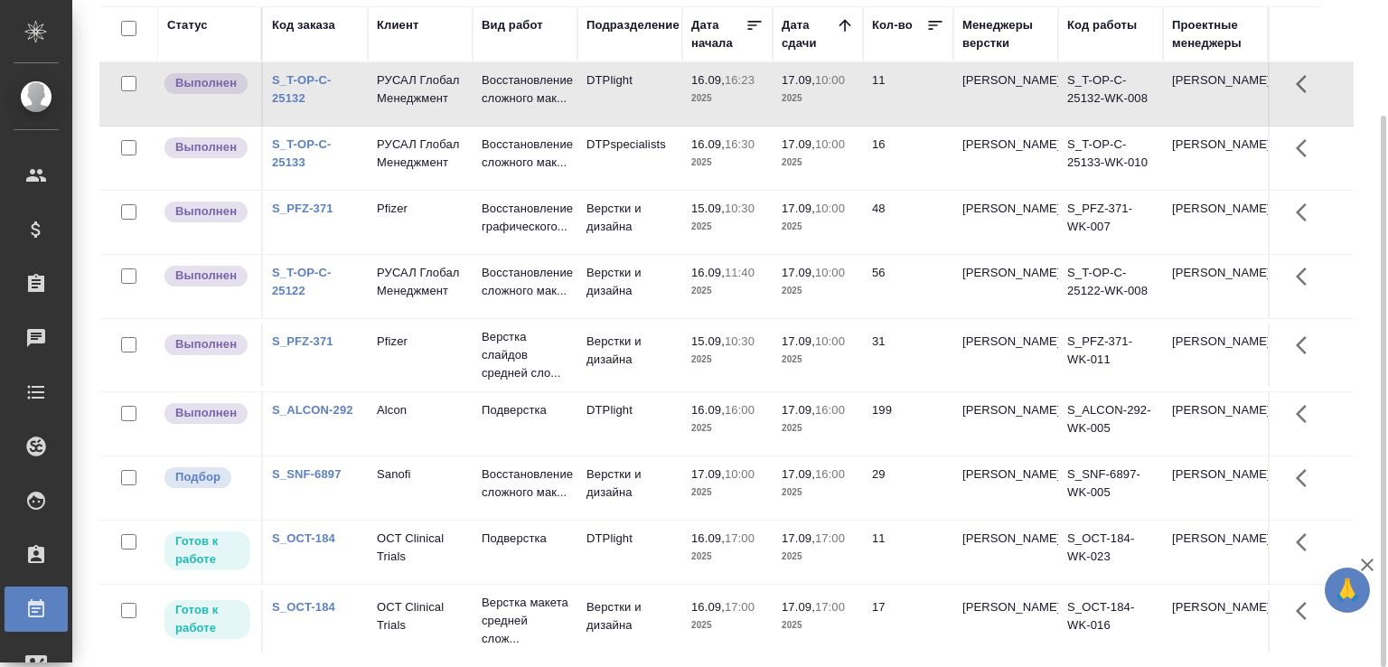
click at [478, 118] on td "Восстановление сложного мак..." at bounding box center [525, 93] width 105 height 63
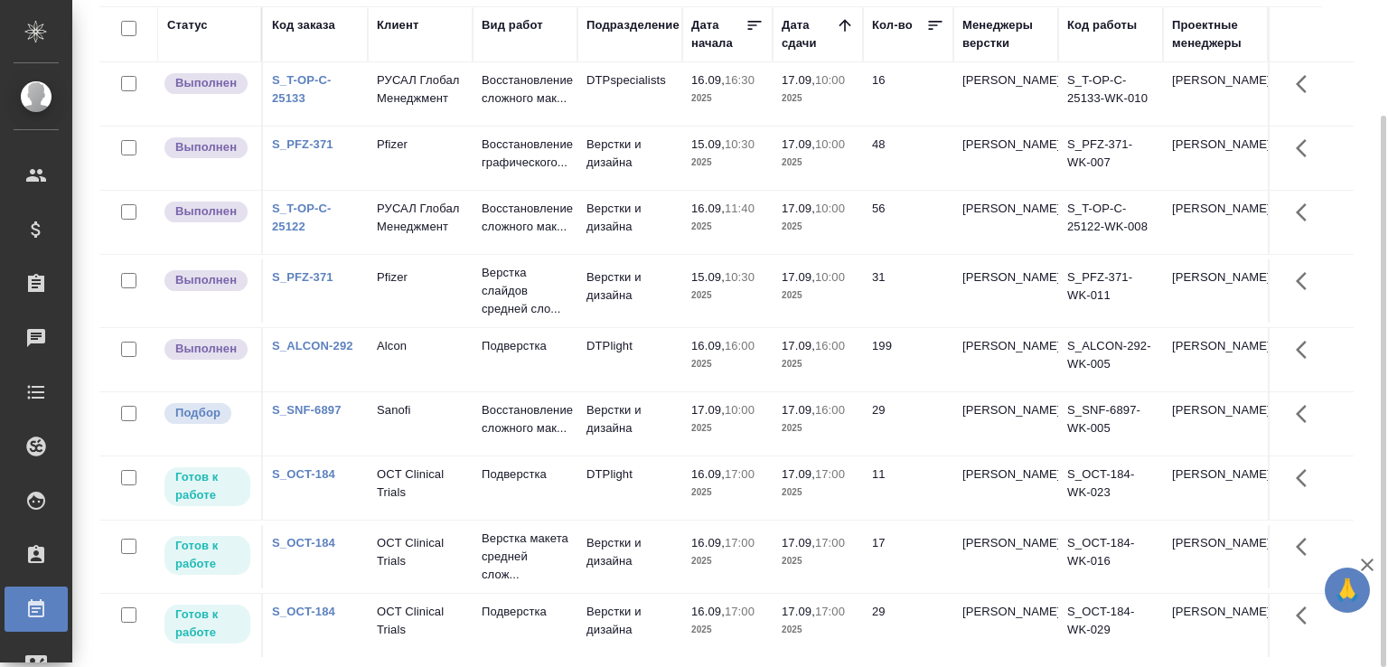
click at [582, 106] on td "DTPspecialists" at bounding box center [630, 93] width 105 height 63
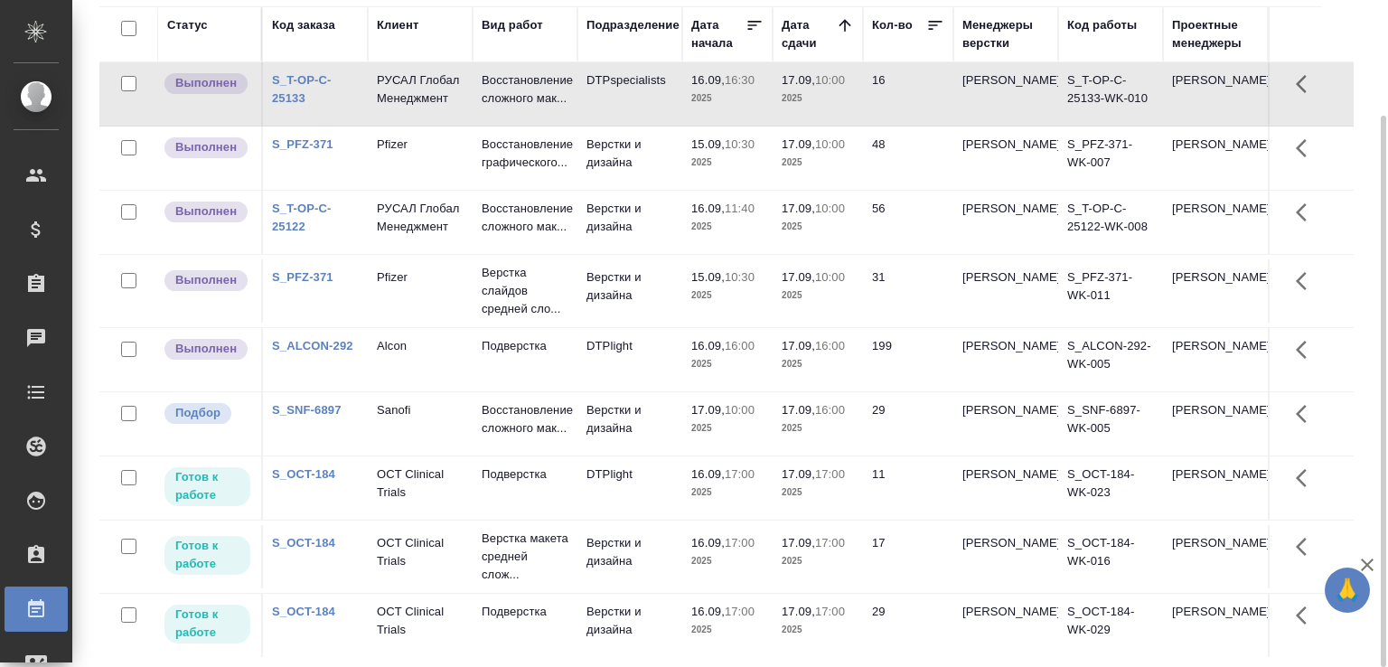
click at [646, 449] on td "Верстки и дизайна" at bounding box center [630, 423] width 105 height 63
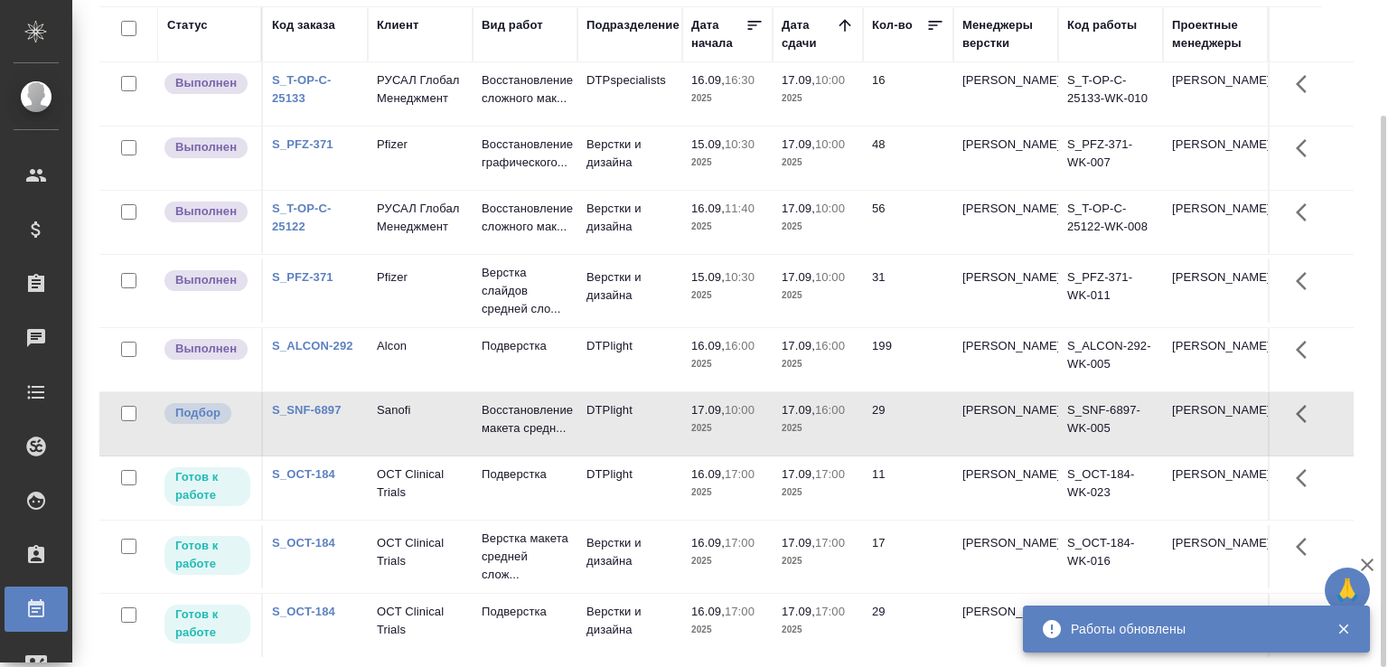
click at [466, 109] on td "РУСАЛ Глобал Менеджмент" at bounding box center [420, 93] width 105 height 63
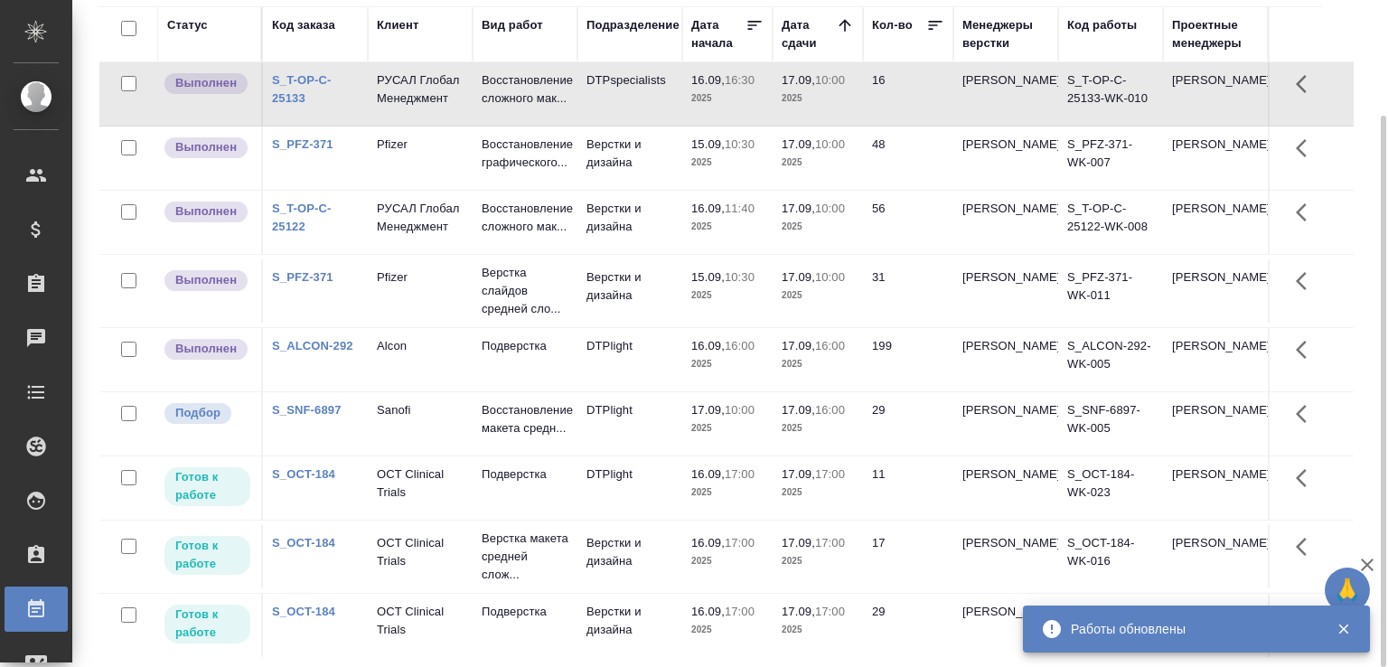
click at [466, 109] on td "РУСАЛ Глобал Менеджмент" at bounding box center [420, 93] width 105 height 63
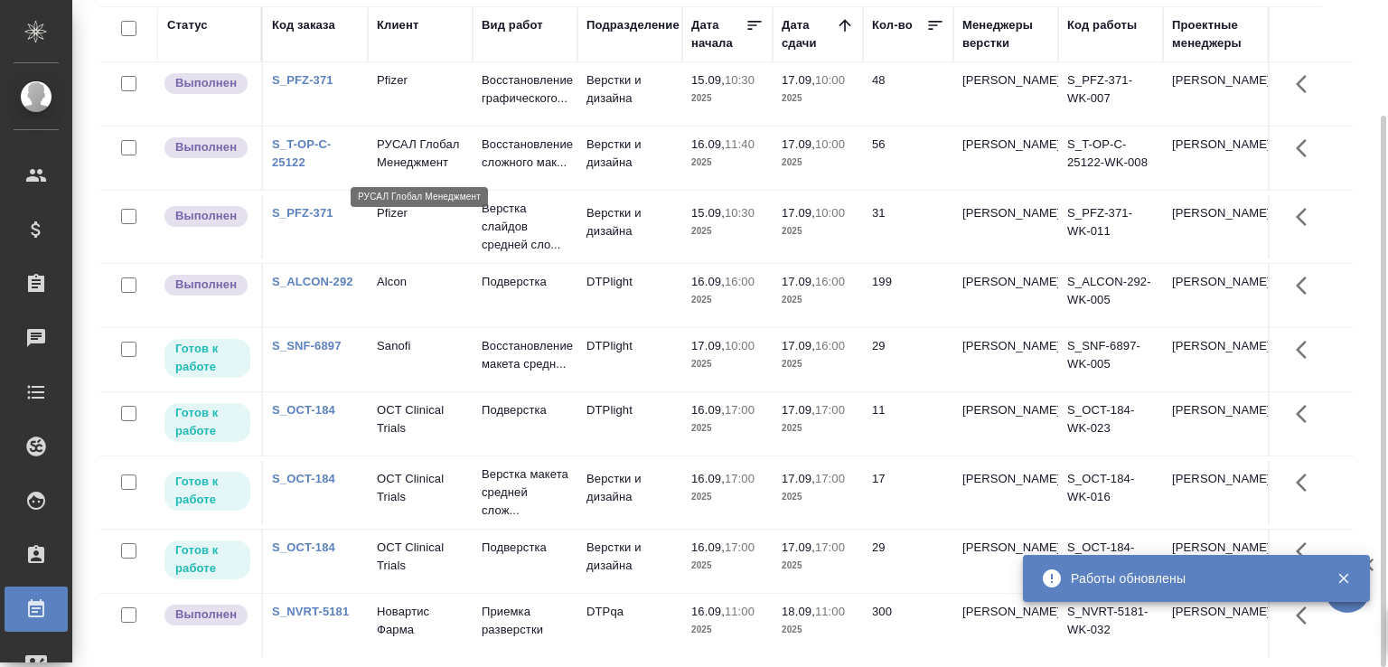
click at [455, 143] on p "РУСАЛ Глобал Менеджмент" at bounding box center [420, 154] width 87 height 36
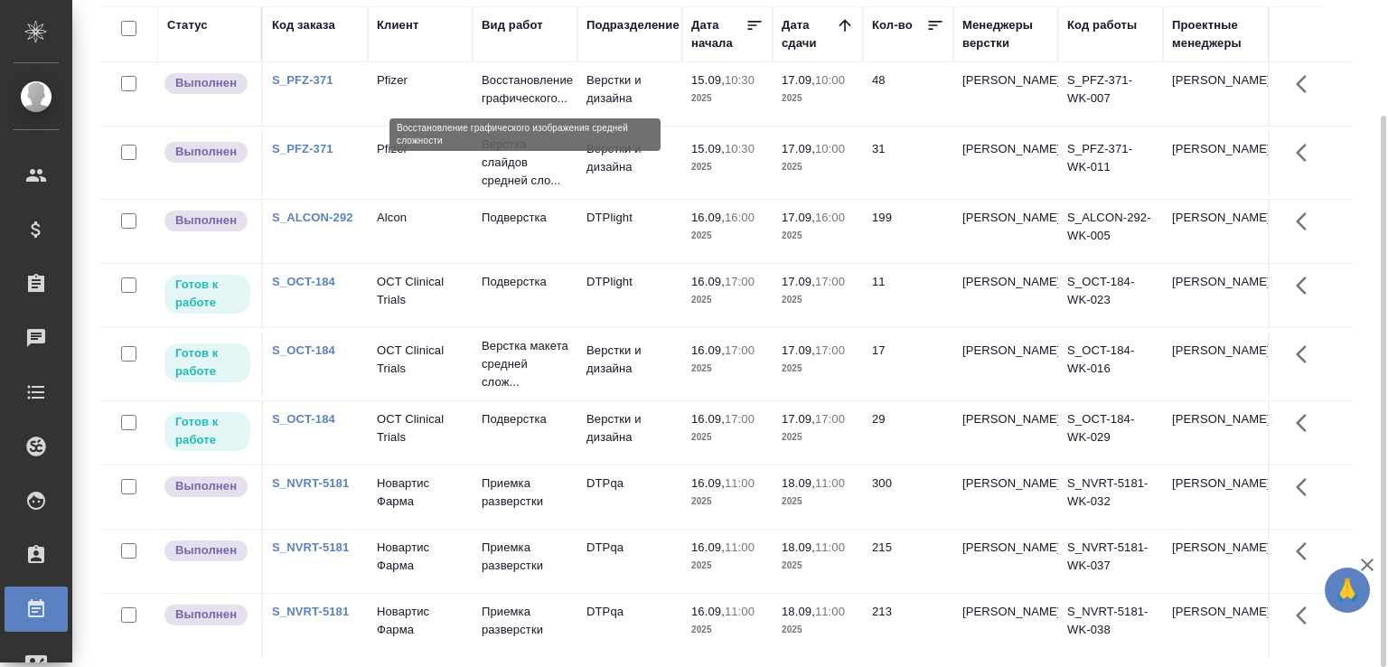
click at [484, 91] on p "Восстановление графического..." at bounding box center [525, 89] width 87 height 36
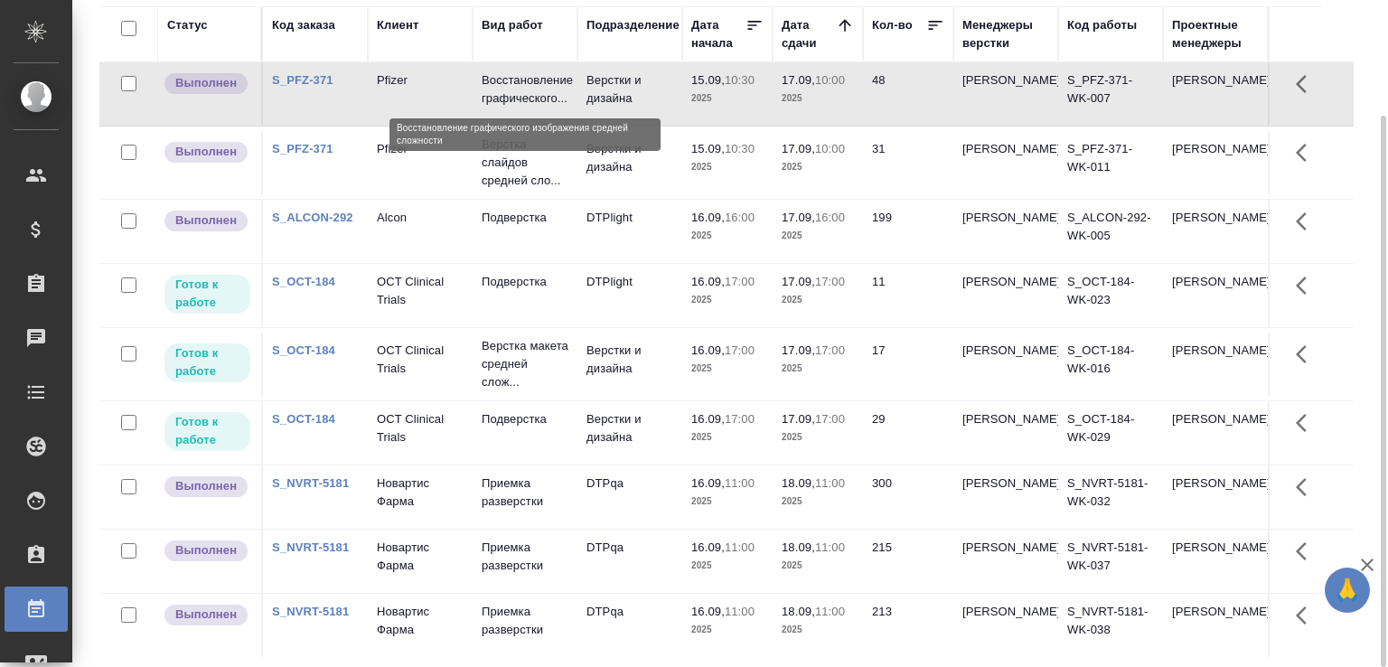
click at [484, 91] on p "Восстановление графического..." at bounding box center [525, 89] width 87 height 36
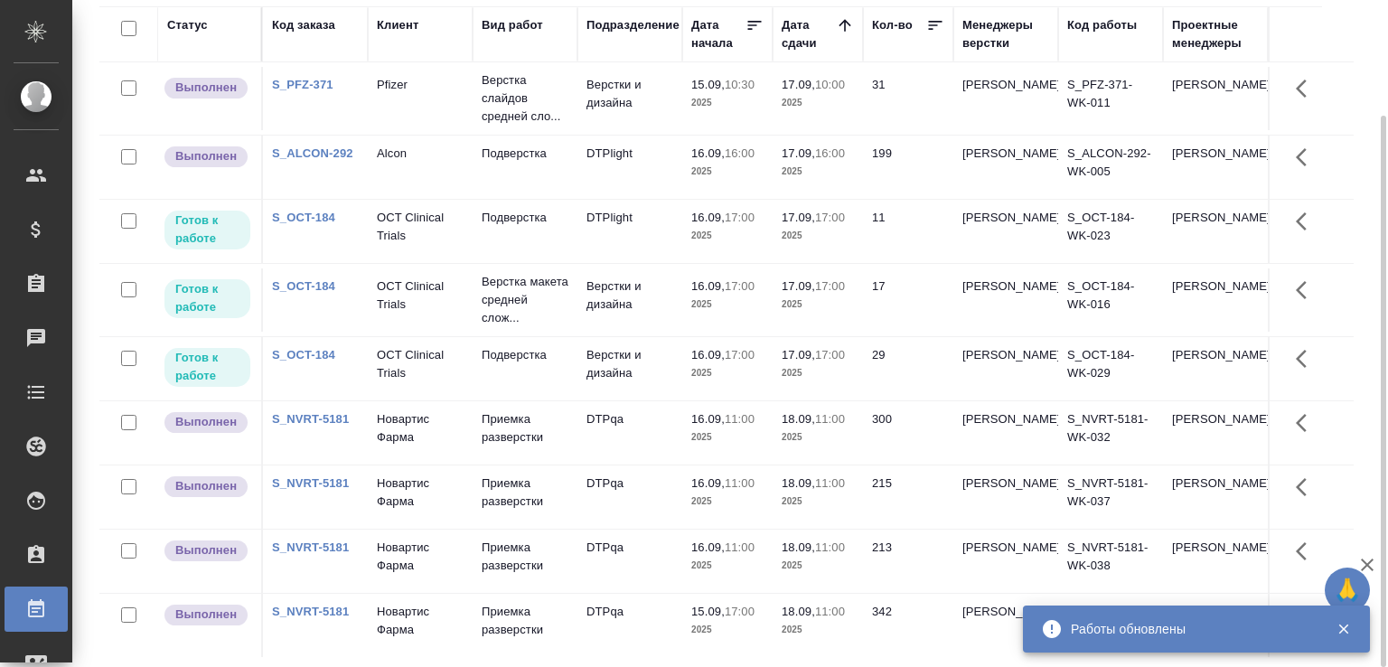
click at [469, 113] on td "Pfizer" at bounding box center [420, 98] width 105 height 63
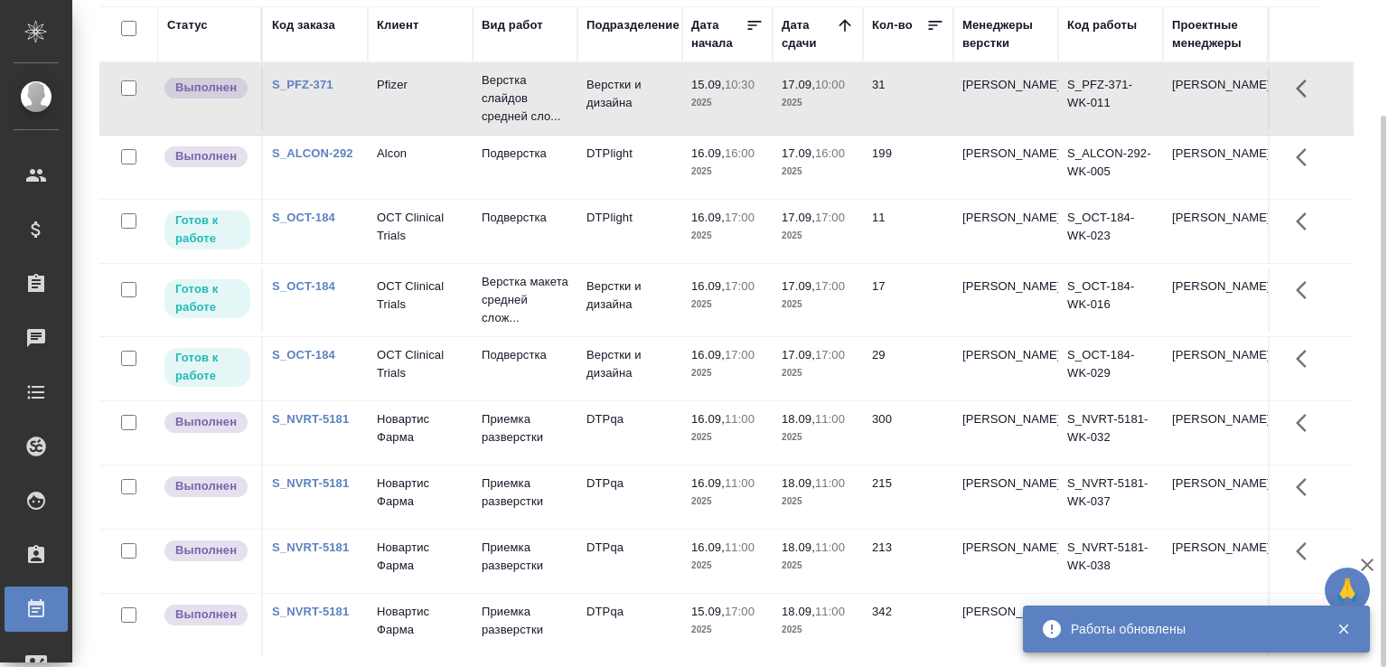
click at [469, 113] on td "Pfizer" at bounding box center [420, 98] width 105 height 63
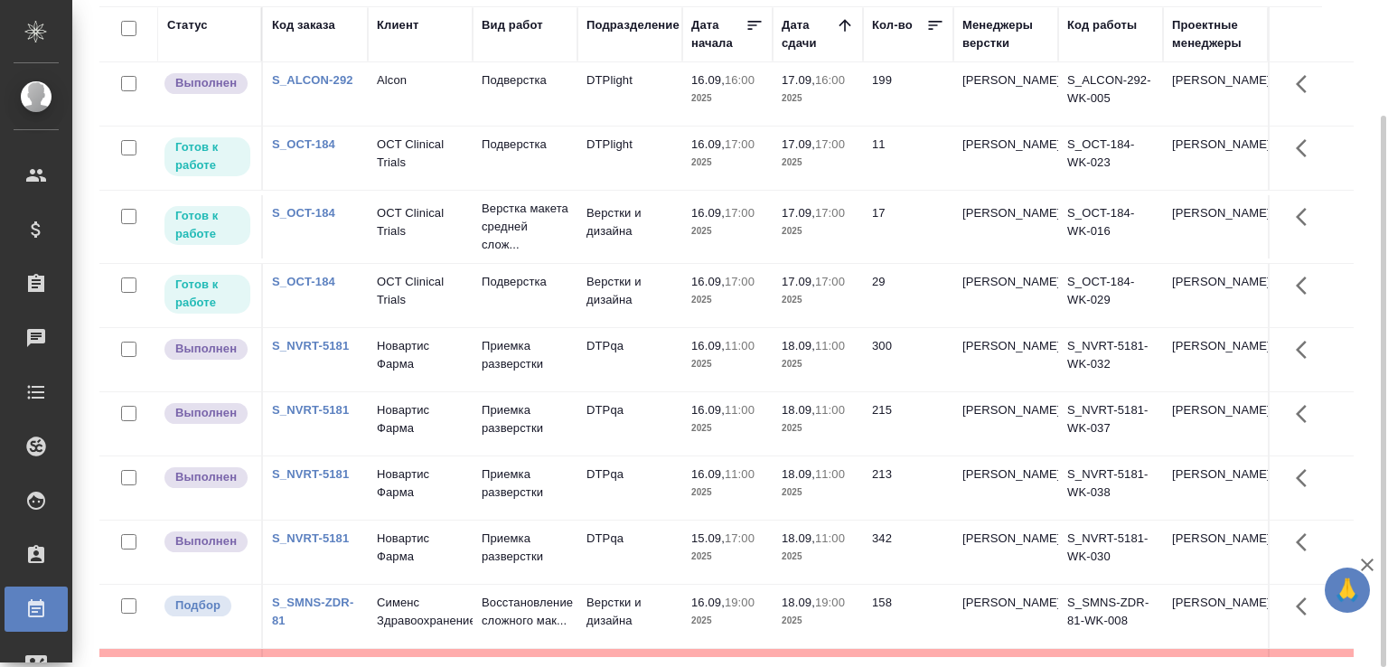
click at [655, 224] on td "Верстки и дизайна" at bounding box center [630, 226] width 105 height 63
click at [655, 223] on td "Верстки и дизайна" at bounding box center [630, 226] width 105 height 63
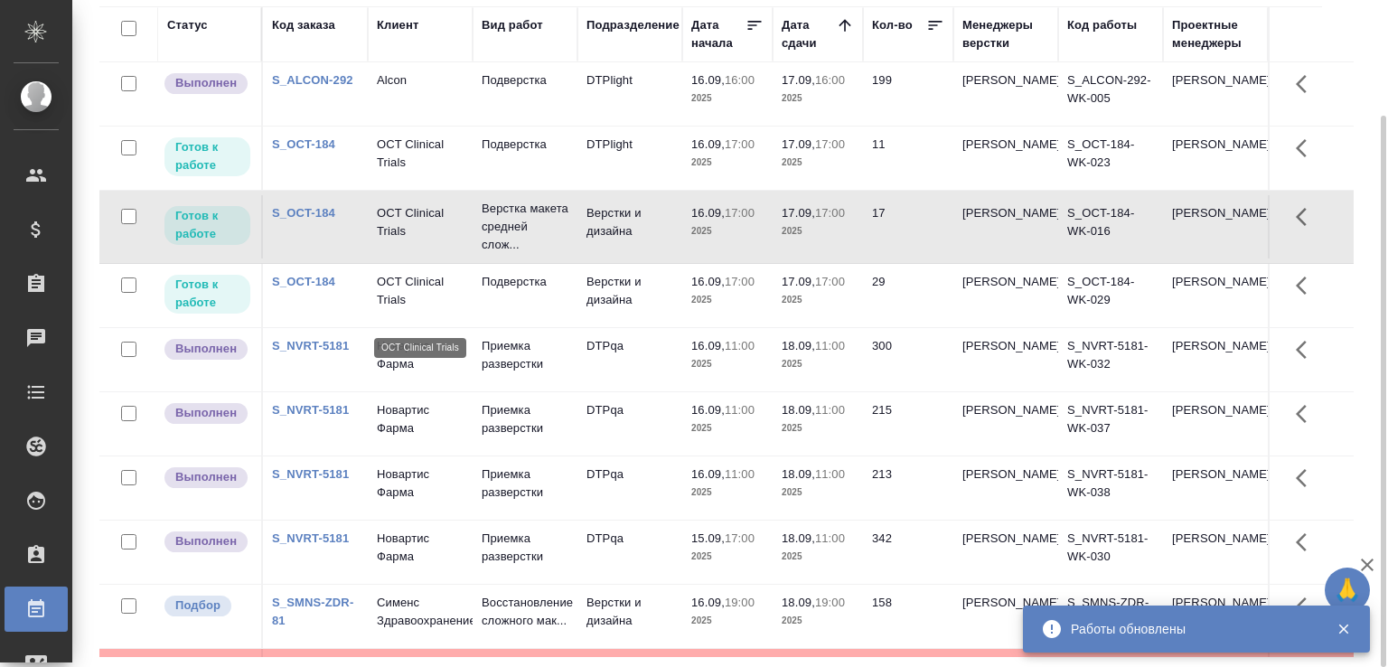
click at [421, 300] on p "OCT Clinical Trials" at bounding box center [420, 291] width 87 height 36
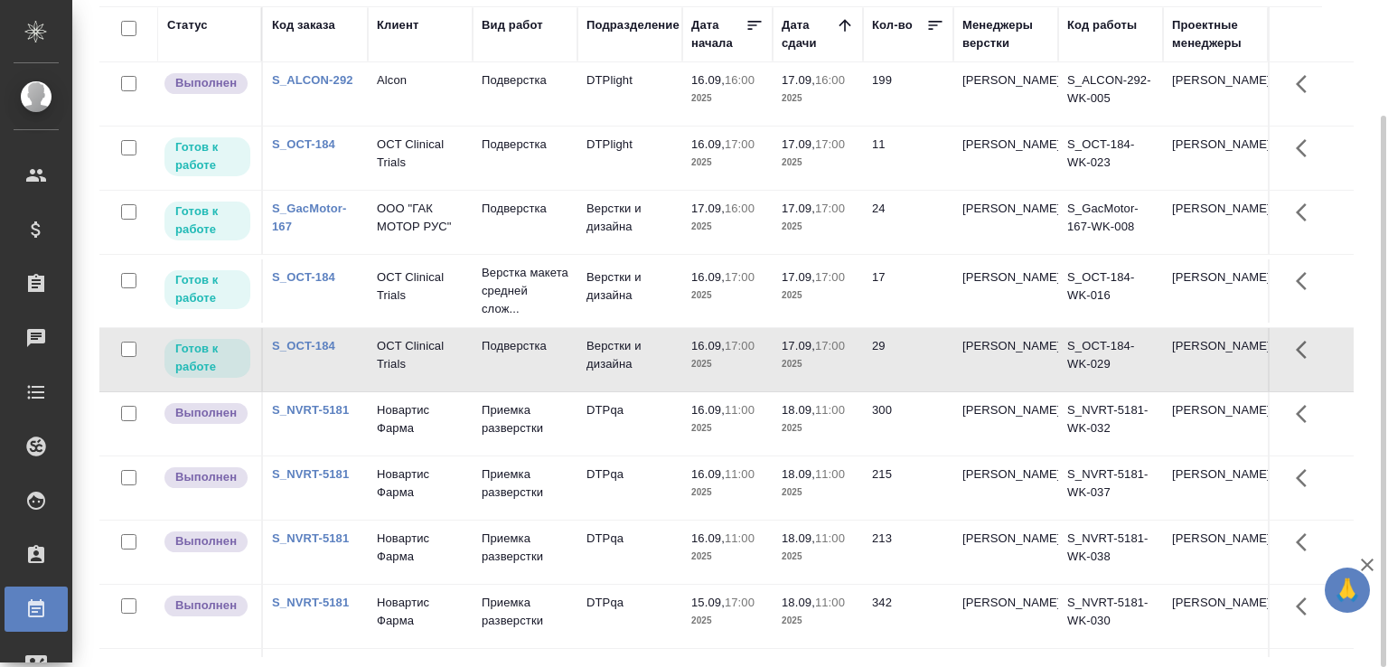
click at [562, 229] on td "Подверстка" at bounding box center [525, 222] width 105 height 63
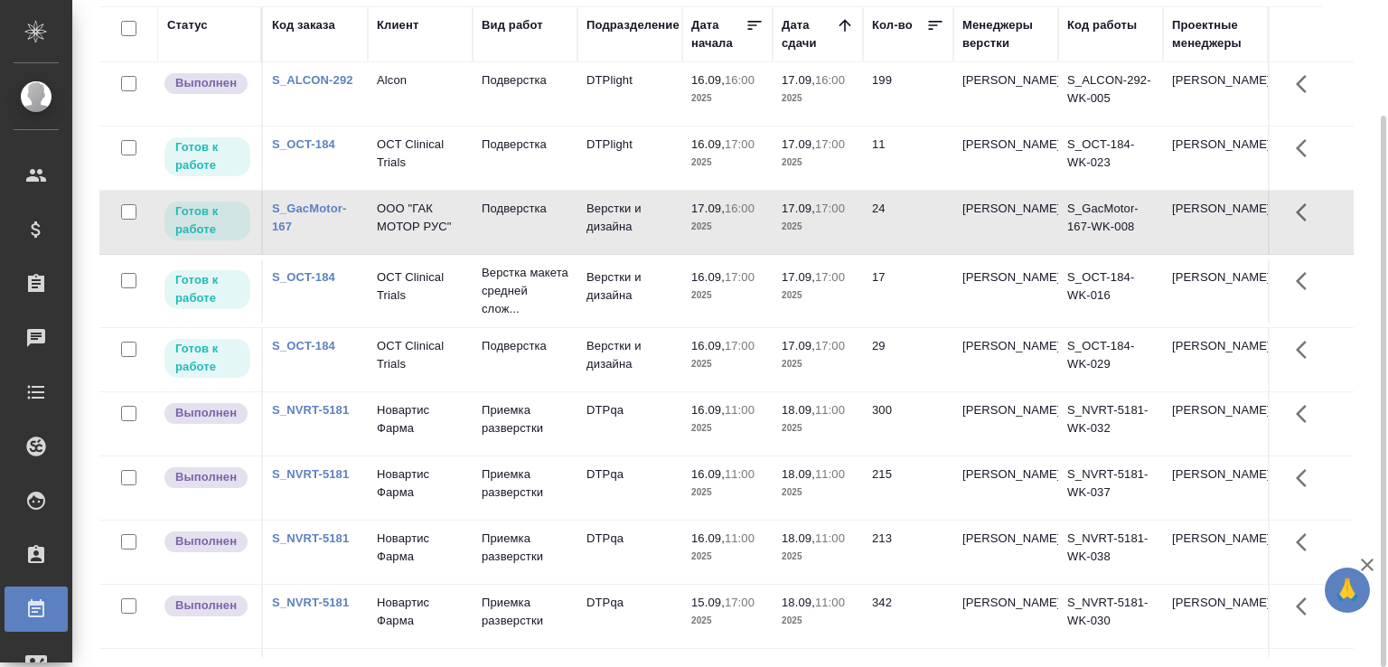
click at [562, 229] on td "Подверстка" at bounding box center [525, 222] width 105 height 63
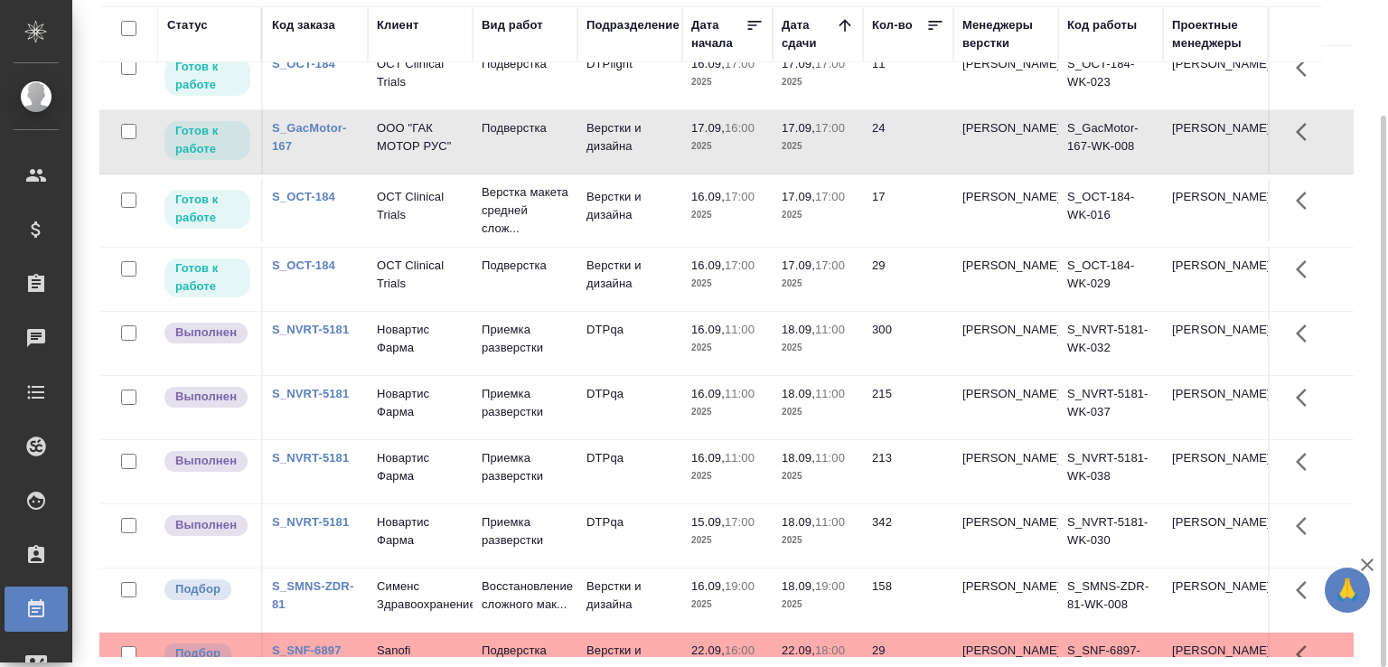
scroll to position [0, 0]
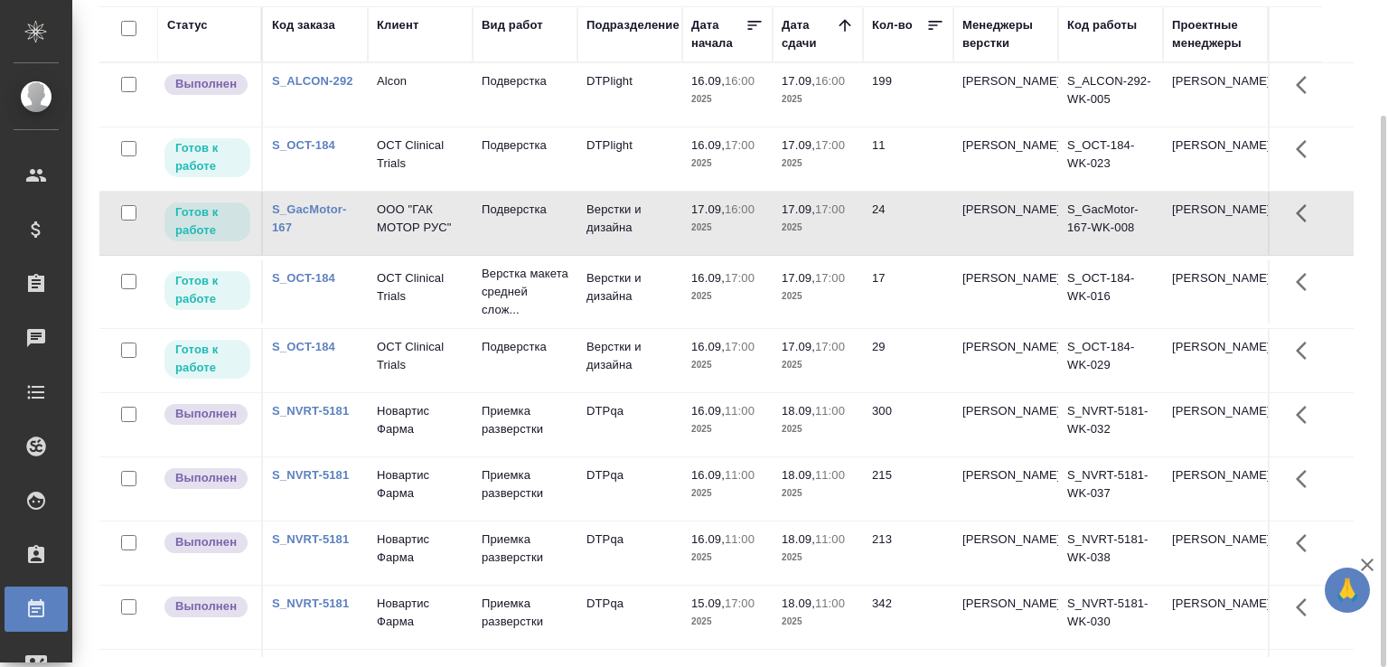
click at [614, 616] on td "DTPqa" at bounding box center [630, 617] width 105 height 63
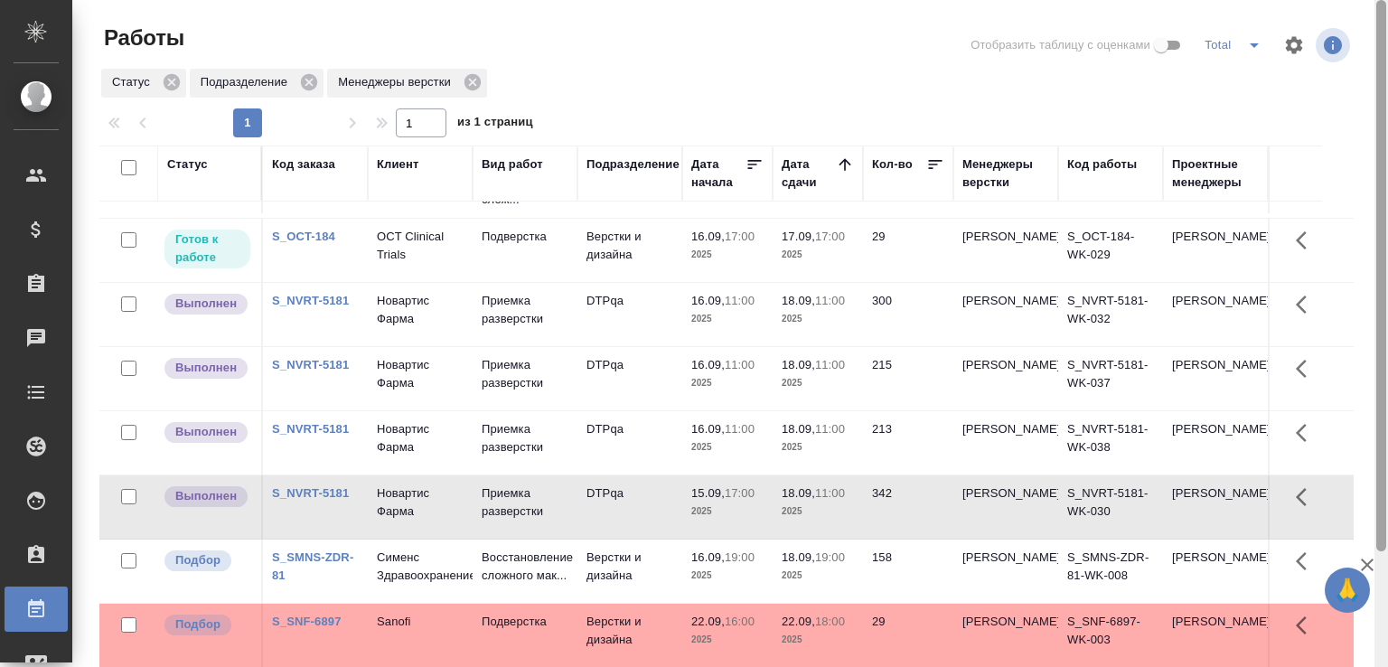
scroll to position [139, 0]
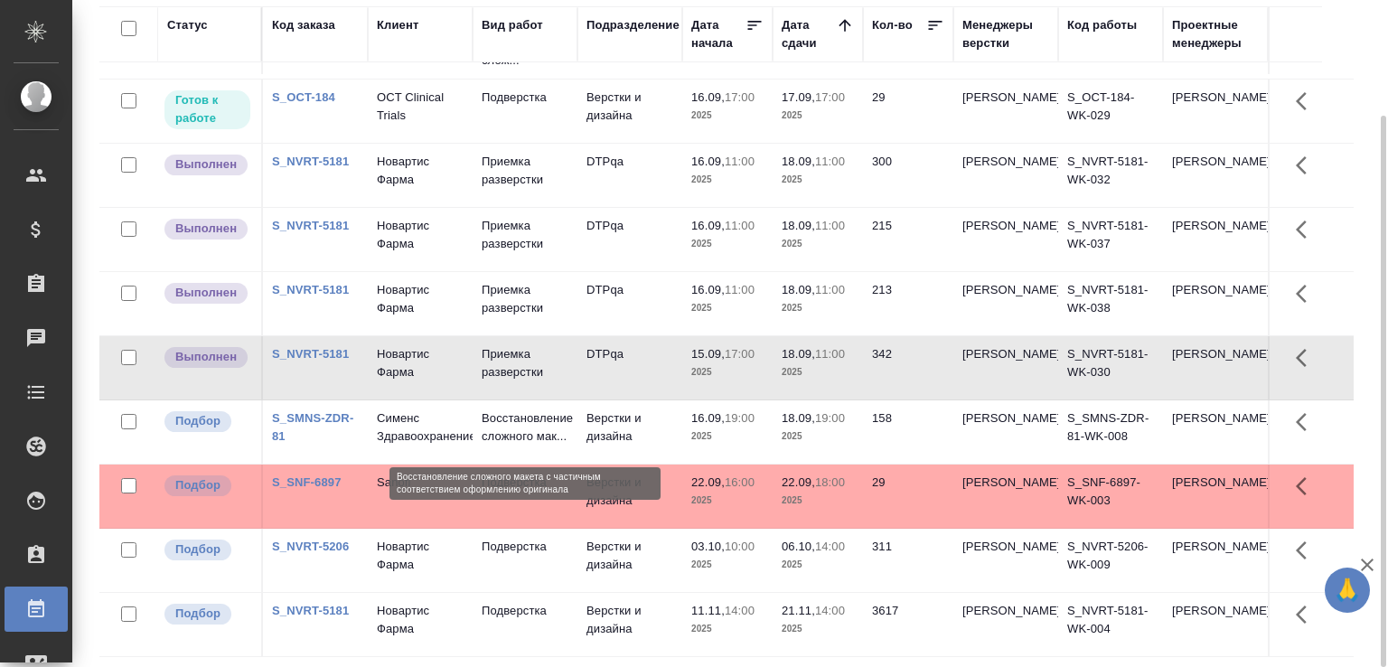
click at [523, 423] on p "Восстановление сложного мак..." at bounding box center [525, 427] width 87 height 36
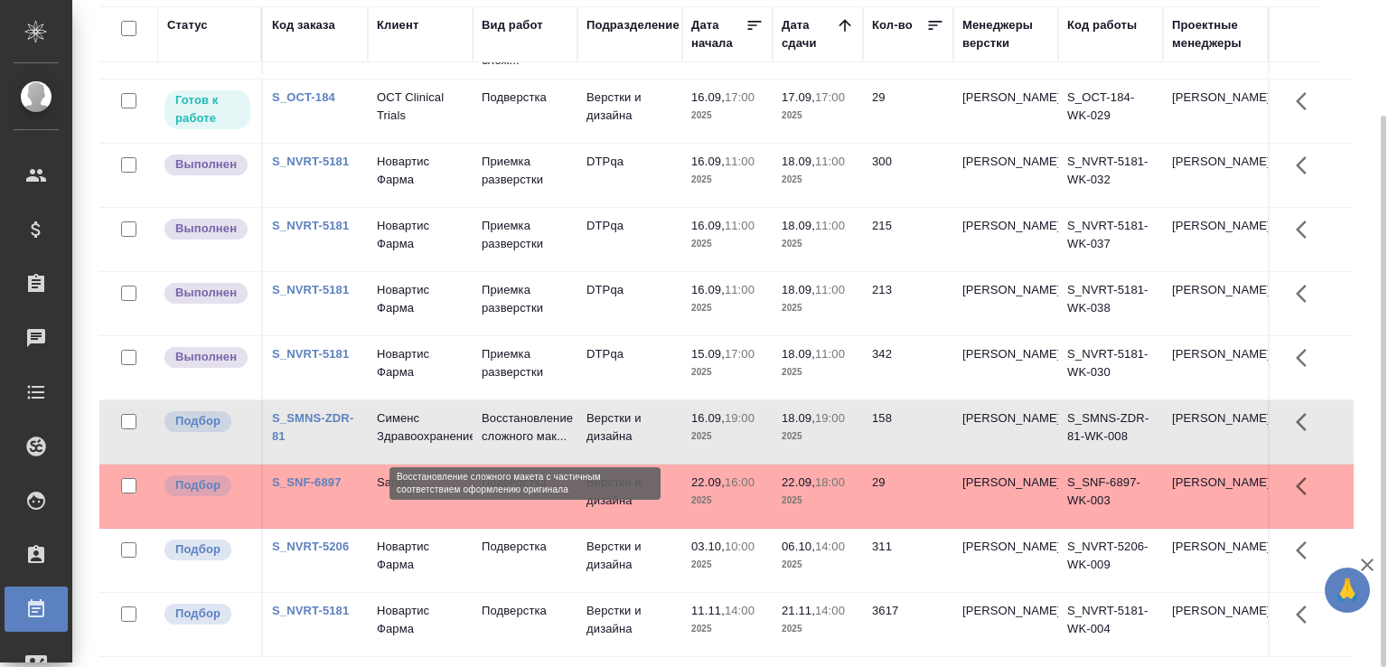
click at [504, 420] on p "Восстановление сложного мак..." at bounding box center [525, 427] width 87 height 36
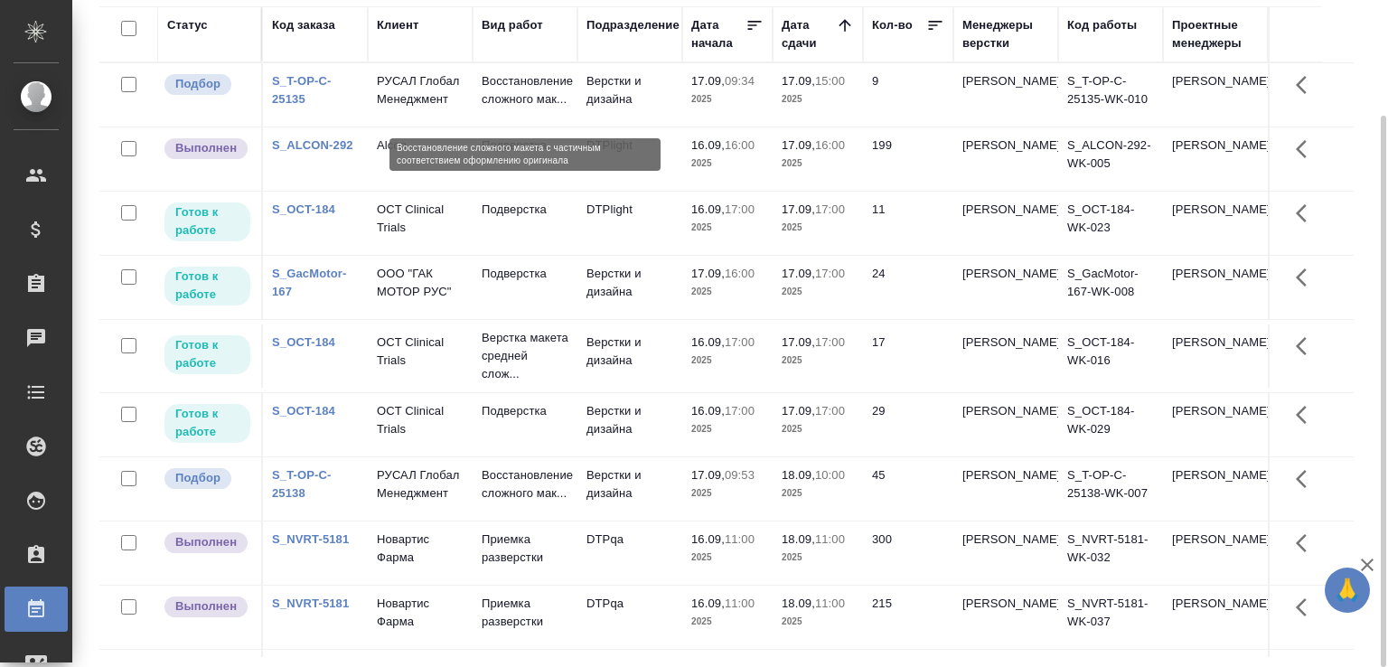
click at [512, 91] on p "Восстановление сложного мак..." at bounding box center [525, 90] width 87 height 36
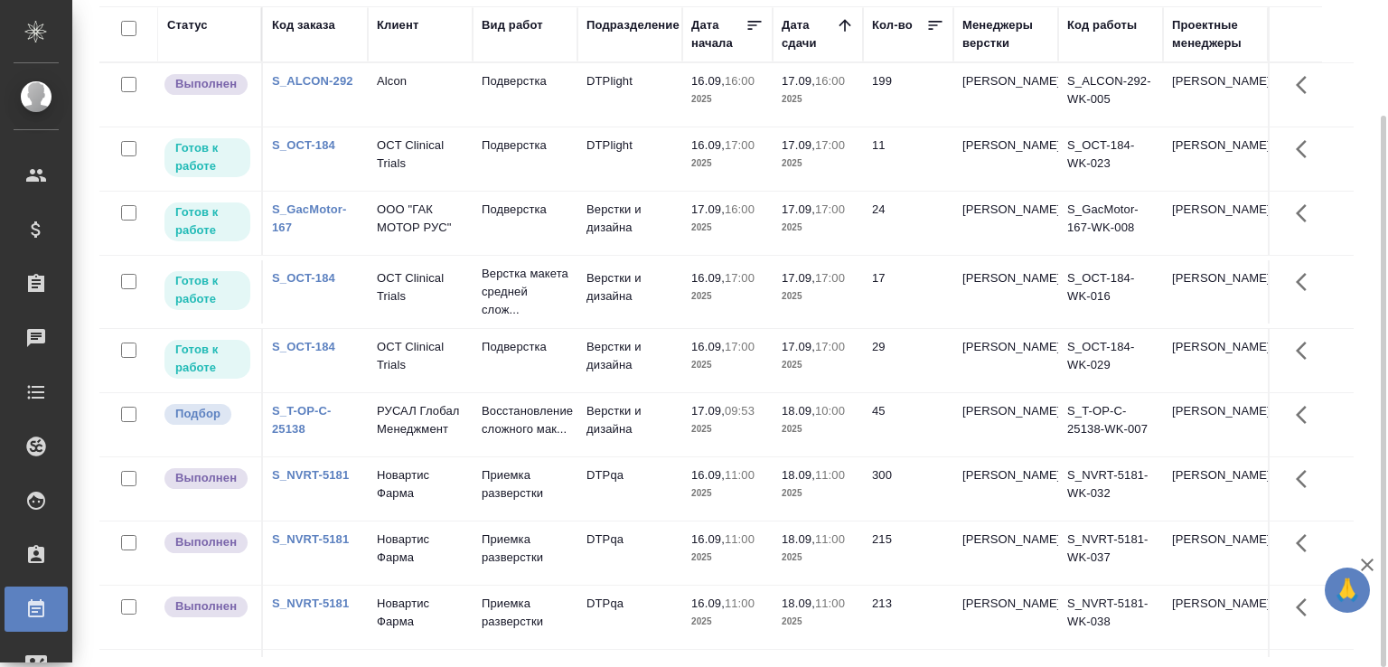
click at [868, 68] on td "199" at bounding box center [908, 94] width 90 height 63
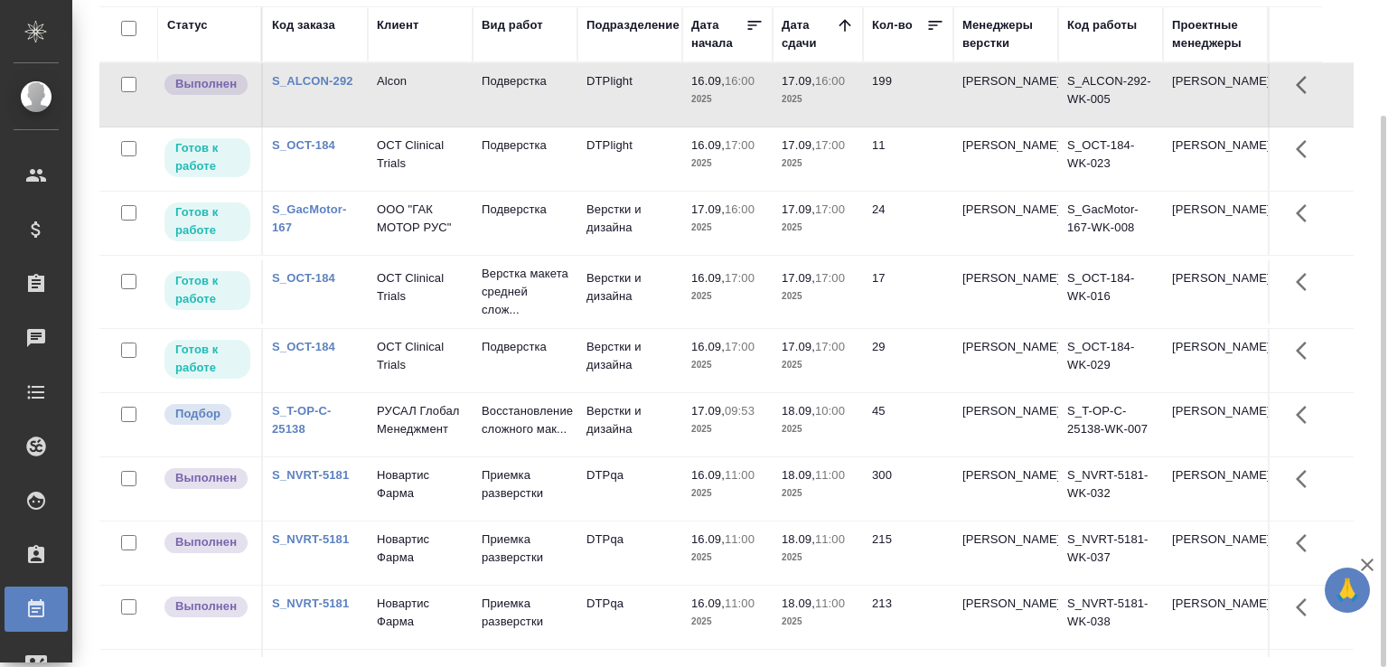
click at [868, 68] on td "199" at bounding box center [908, 94] width 90 height 63
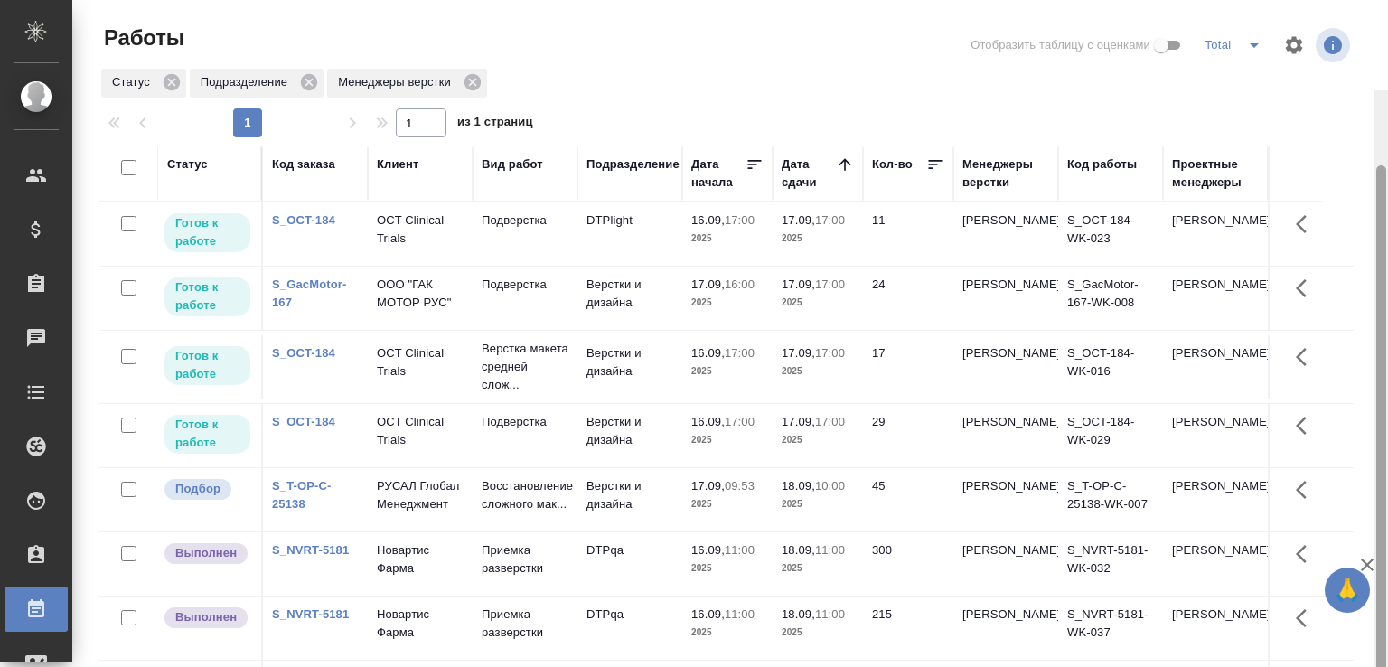
scroll to position [90, 0]
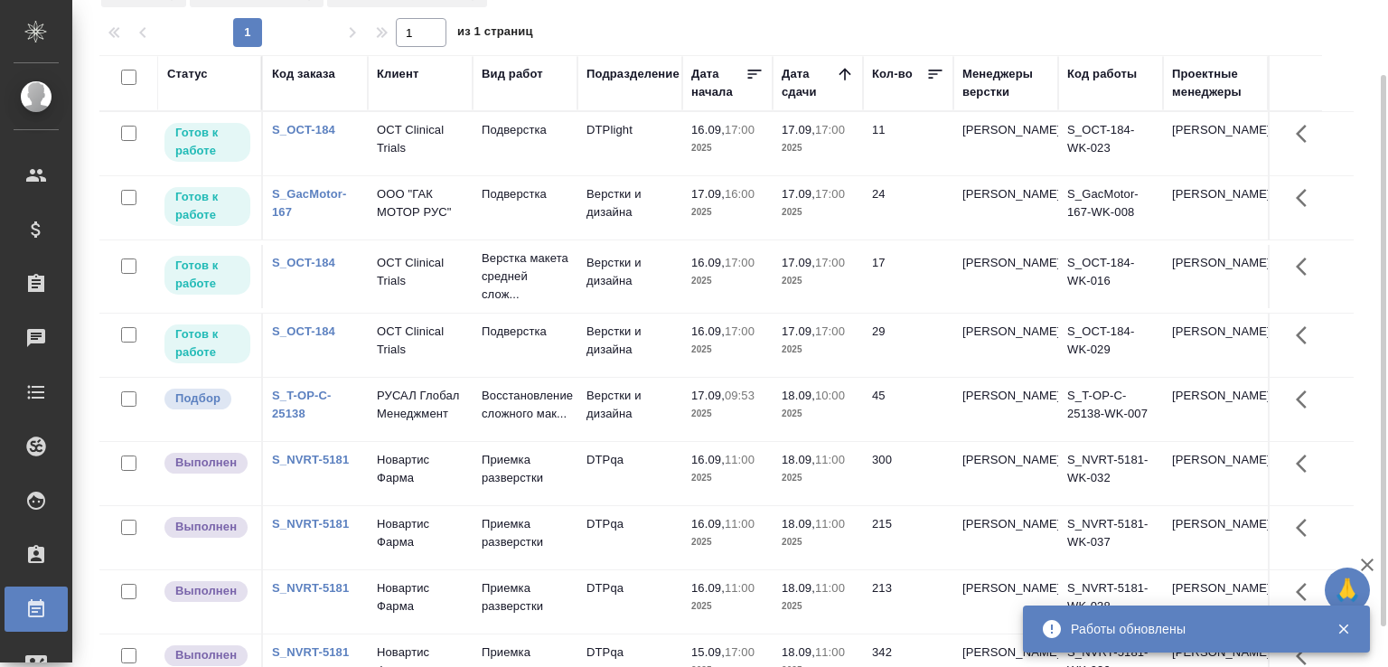
click at [719, 21] on div "1 1 из 1 страниц" at bounding box center [733, 32] width 1269 height 29
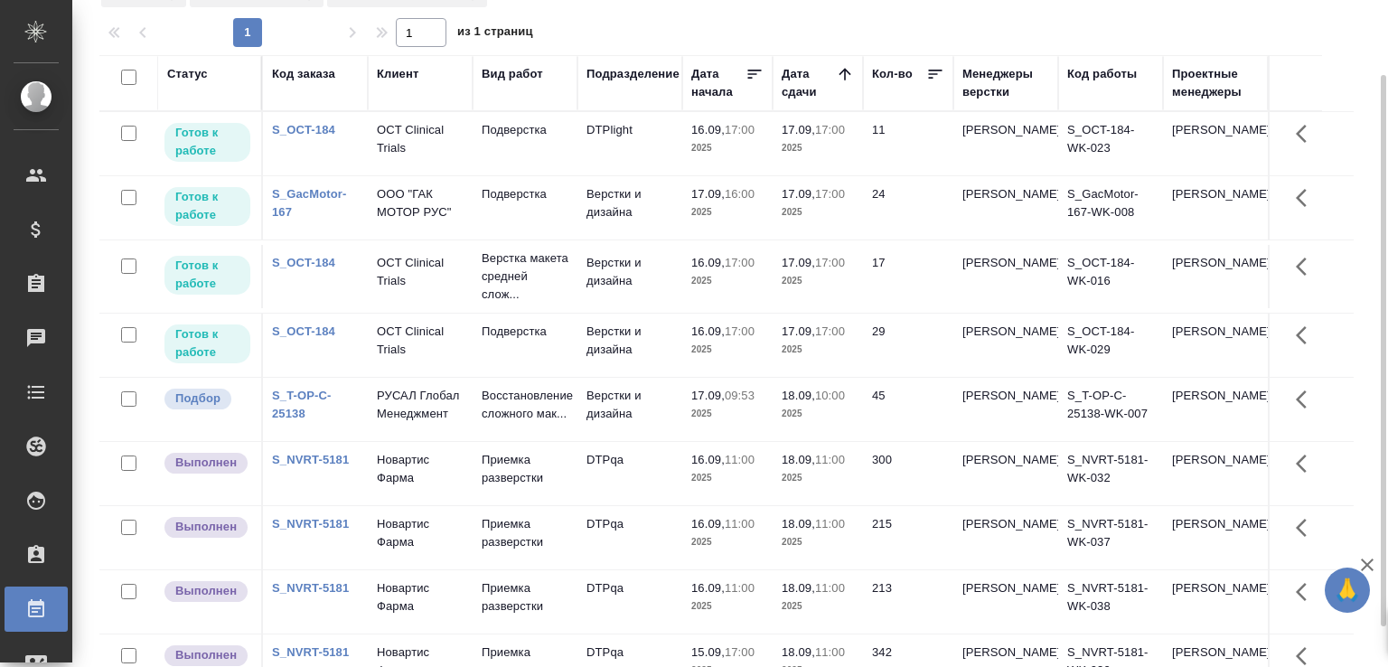
click at [653, 123] on td "DTPlight" at bounding box center [630, 143] width 105 height 63
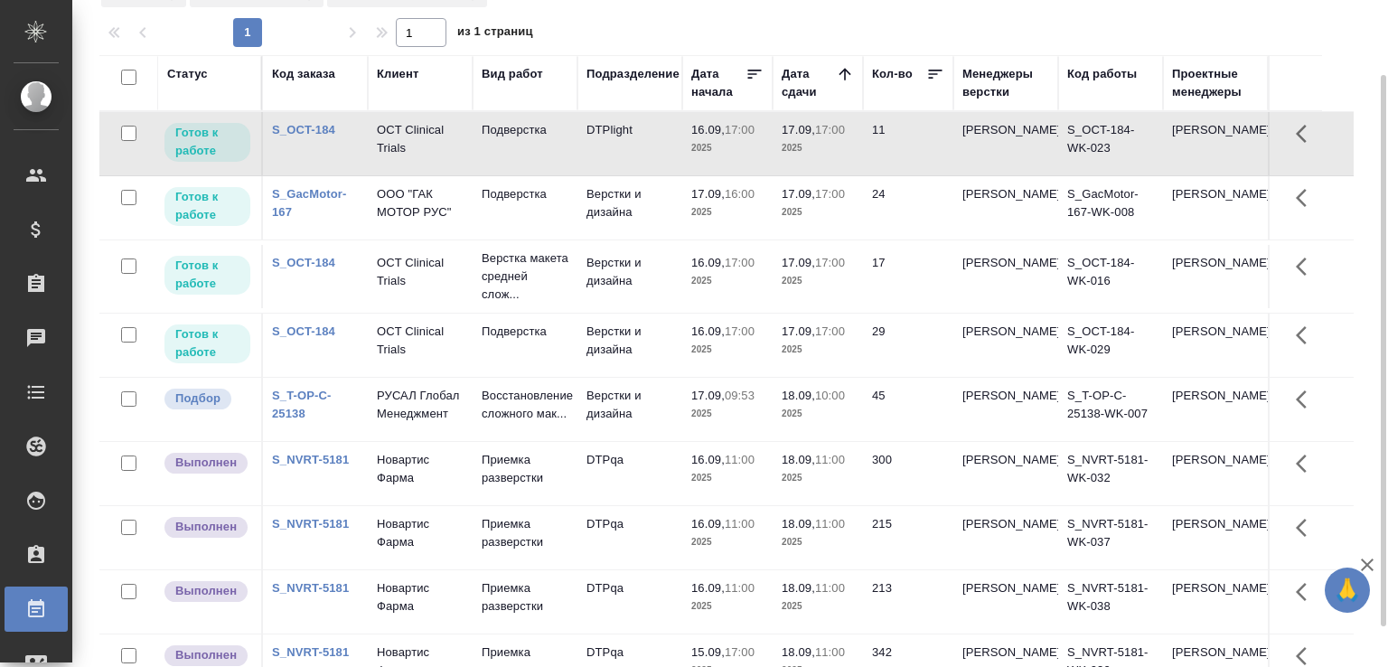
click at [664, 37] on div "1 1 из 1 страниц" at bounding box center [733, 32] width 1269 height 29
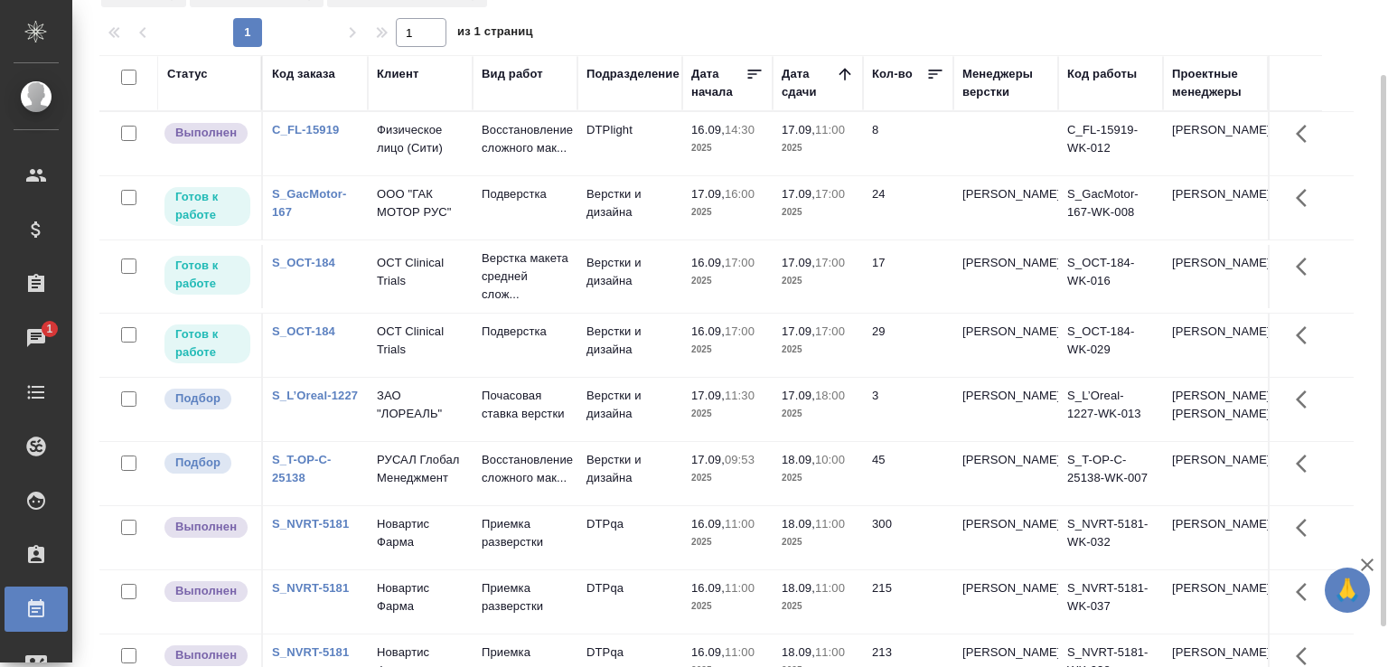
drag, startPoint x: 665, startPoint y: 37, endPoint x: 700, endPoint y: 75, distance: 51.8
click at [669, 36] on div "1 1 из 1 страниц" at bounding box center [733, 32] width 1269 height 29
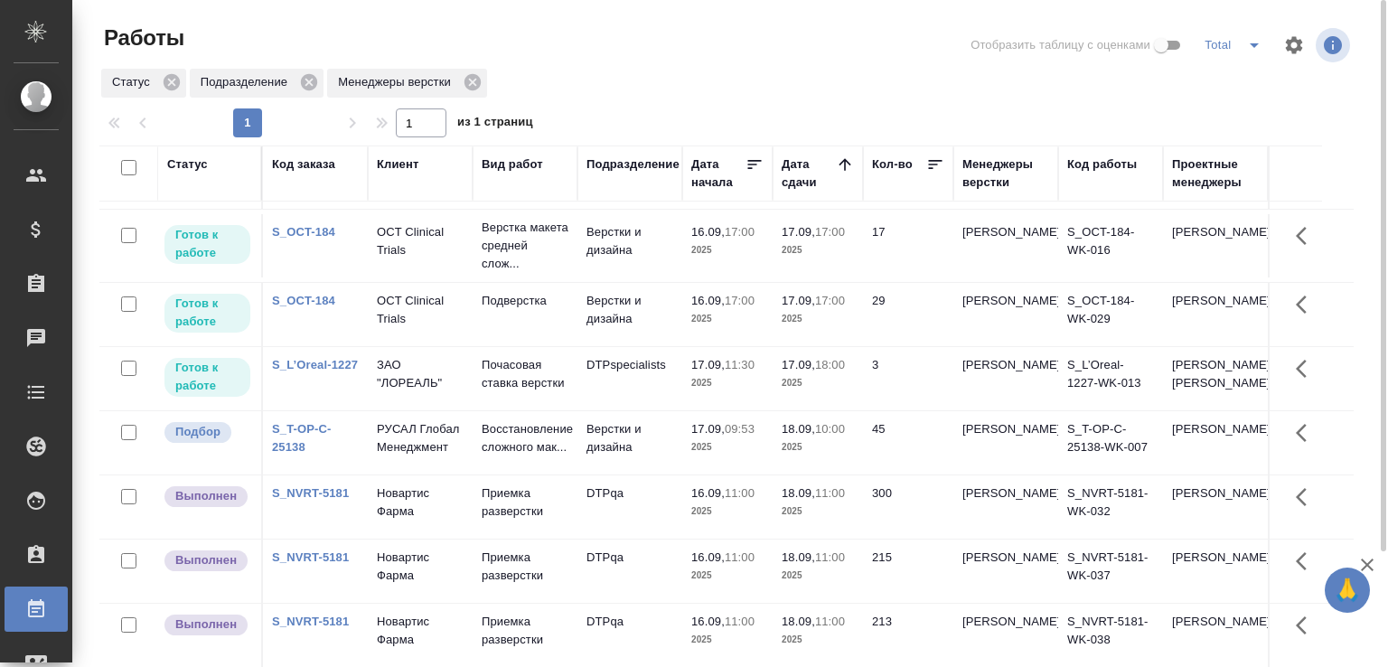
scroll to position [0, 0]
